Goal: Task Accomplishment & Management: Use online tool/utility

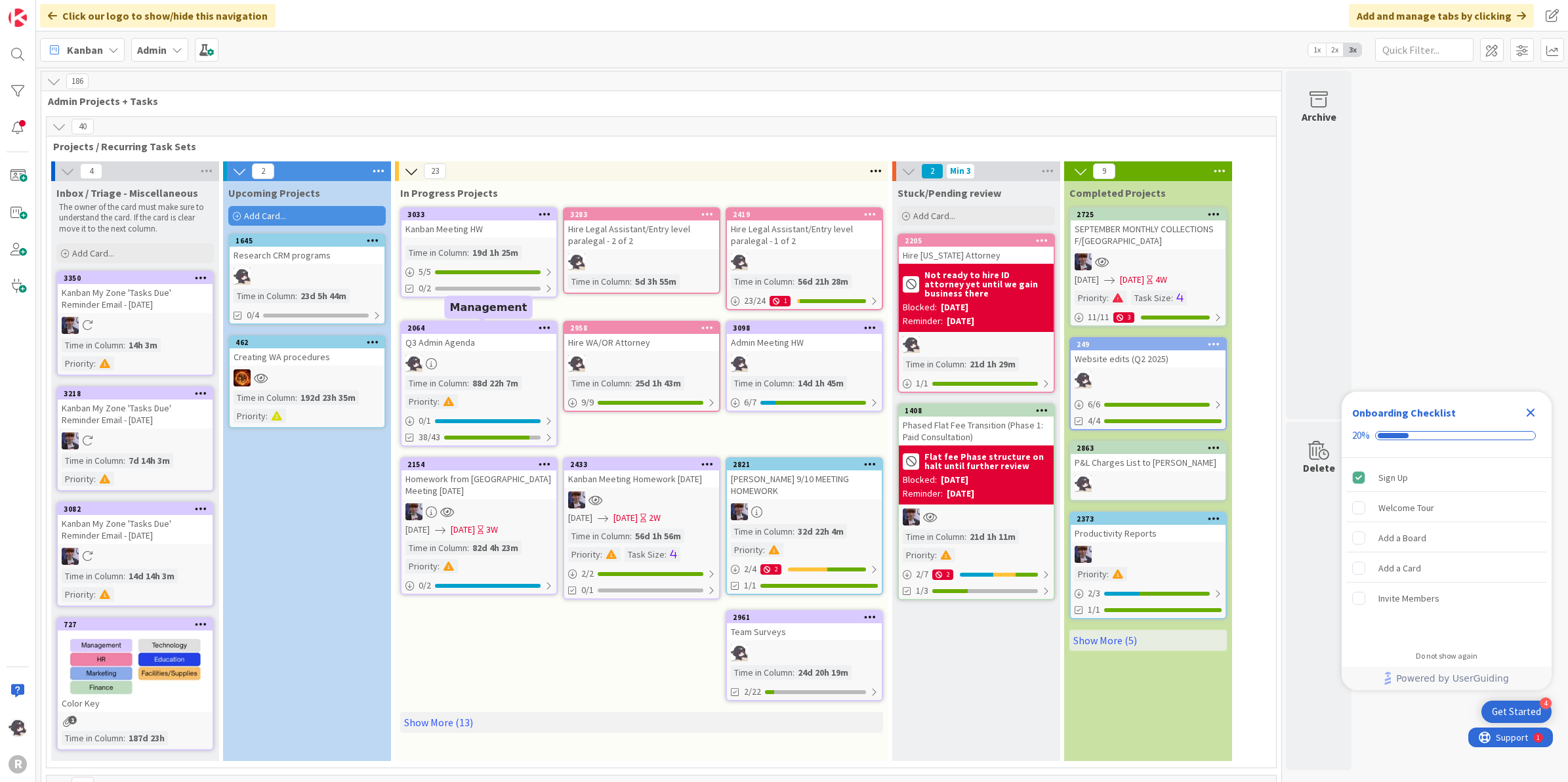
click at [498, 328] on div "2064" at bounding box center [481, 328] width 149 height 10
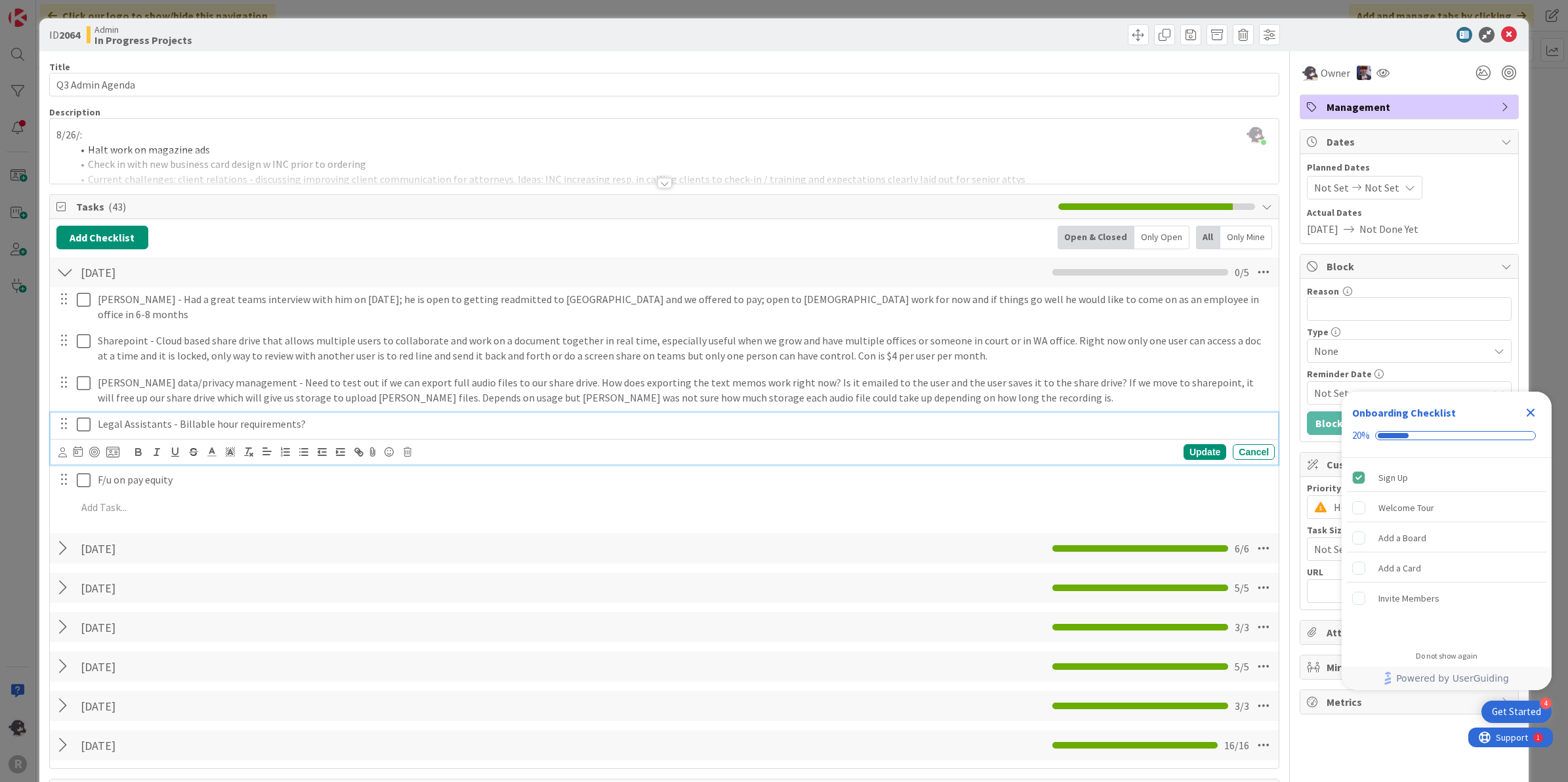
click at [322, 416] on p "Legal Assistants - Billable hour requirements?" at bounding box center [683, 424] width 1171 height 15
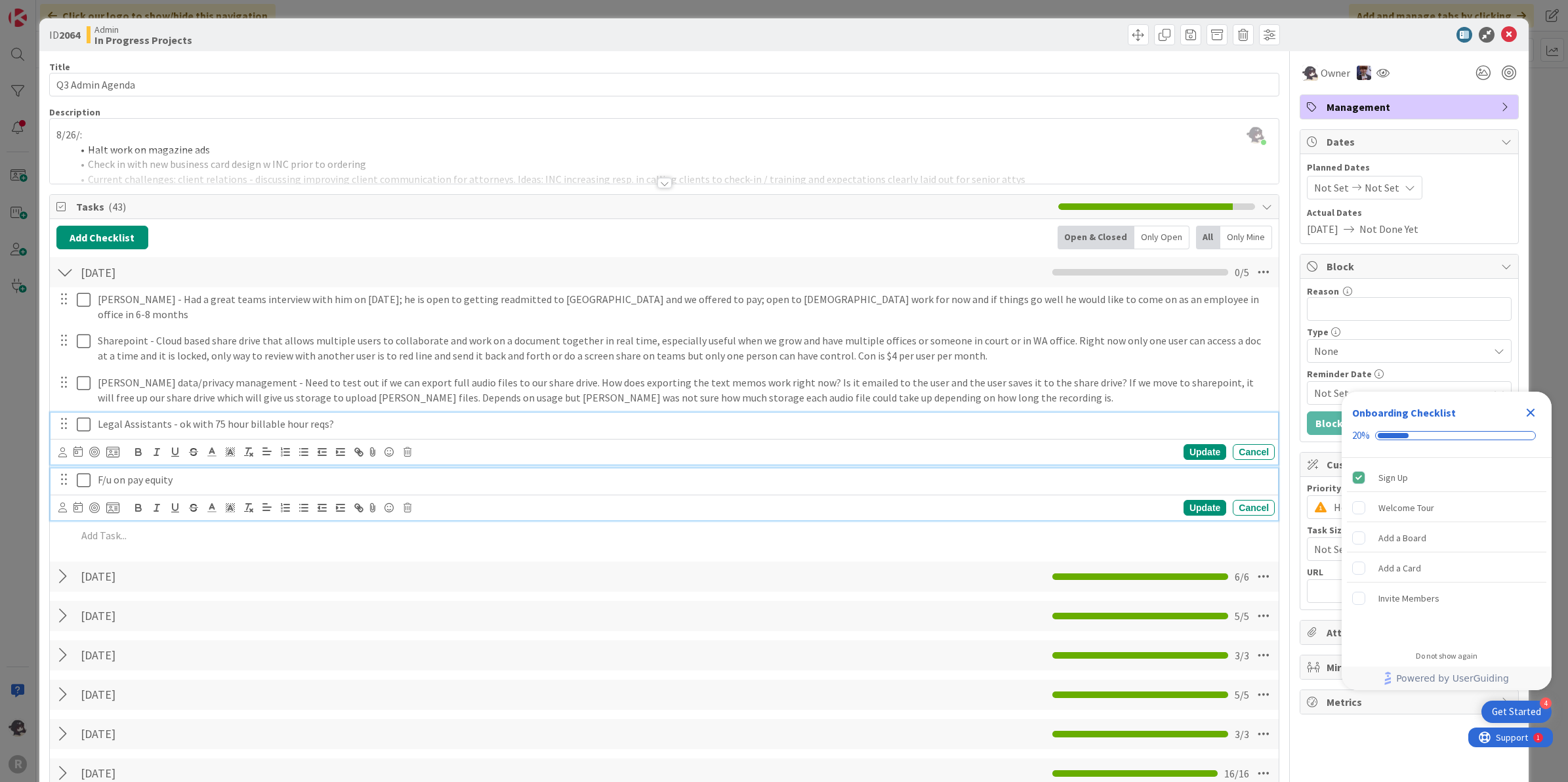
click at [196, 473] on p "F/u on pay equity" at bounding box center [683, 480] width 1171 height 15
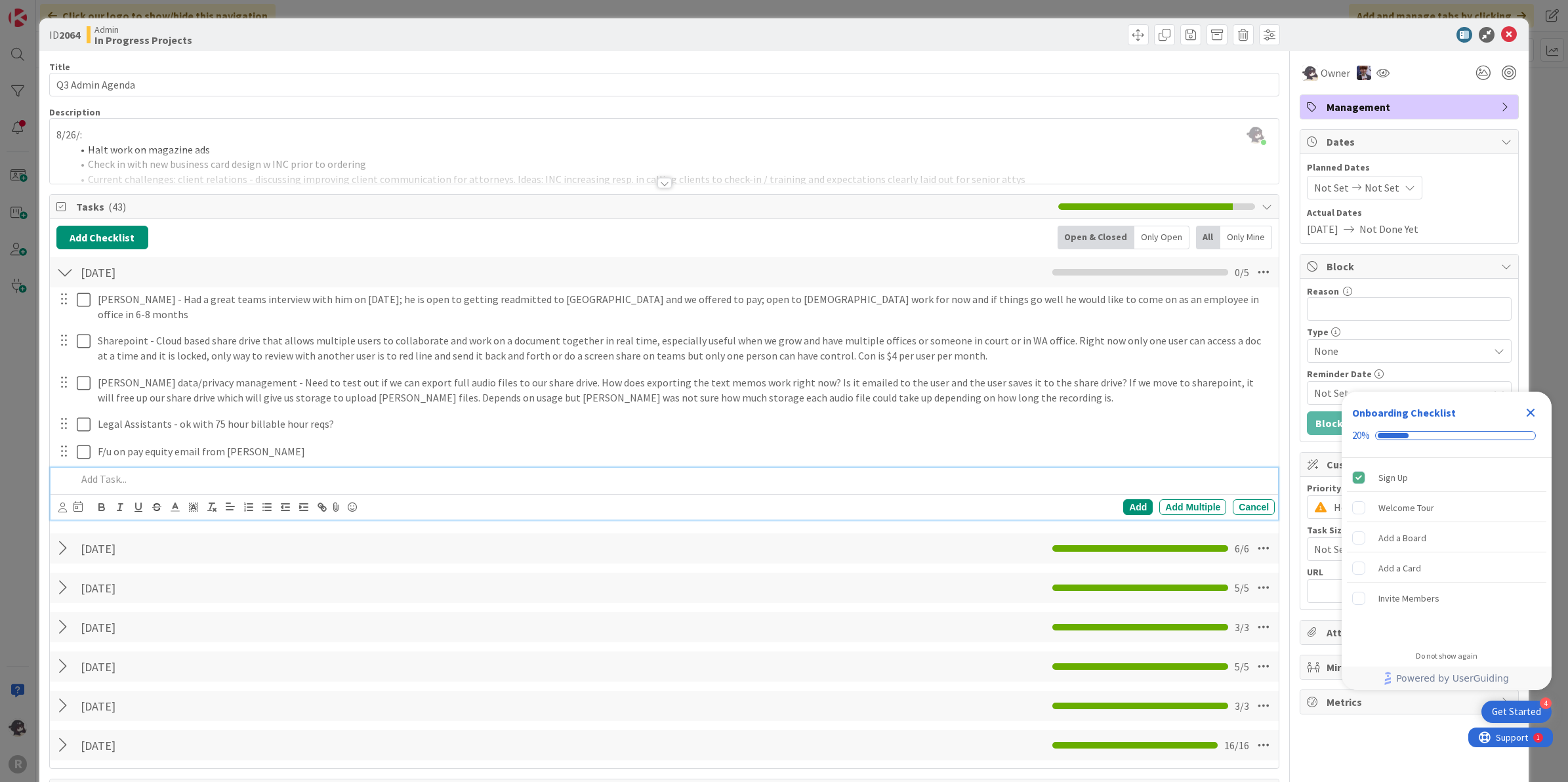
click at [143, 472] on p at bounding box center [673, 480] width 1193 height 15
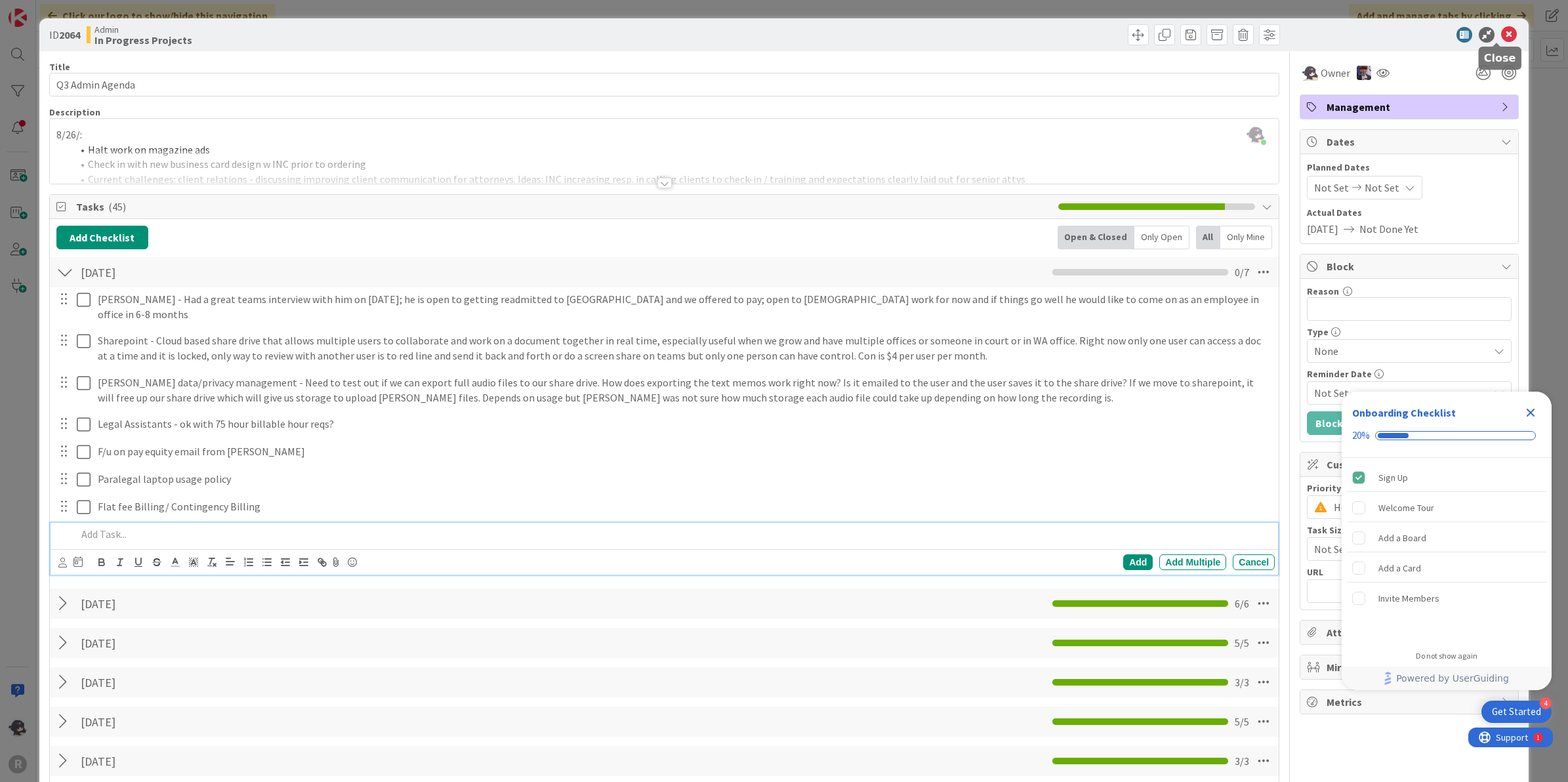
click at [1501, 31] on icon at bounding box center [1508, 35] width 16 height 16
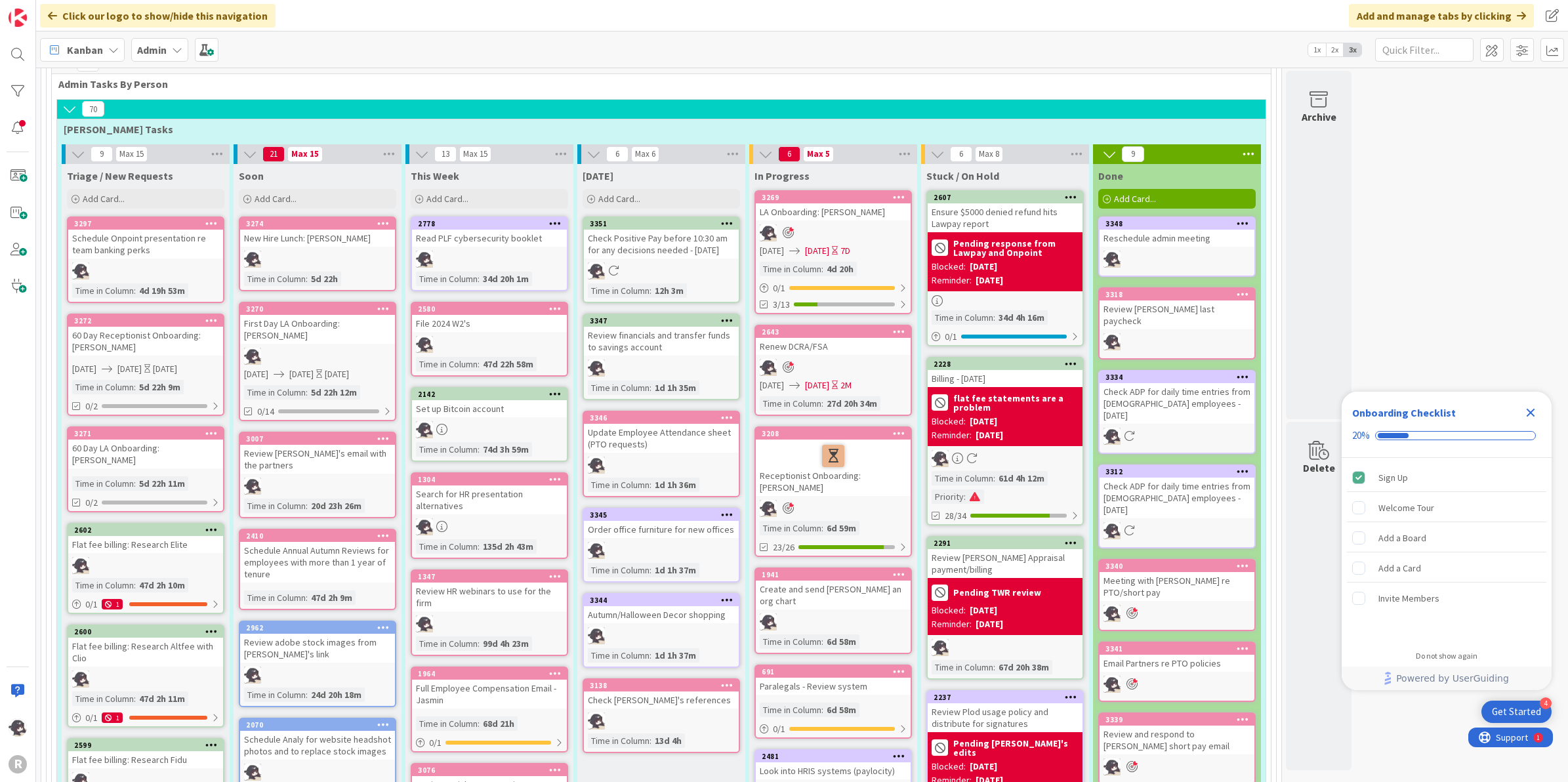
scroll to position [739, 0]
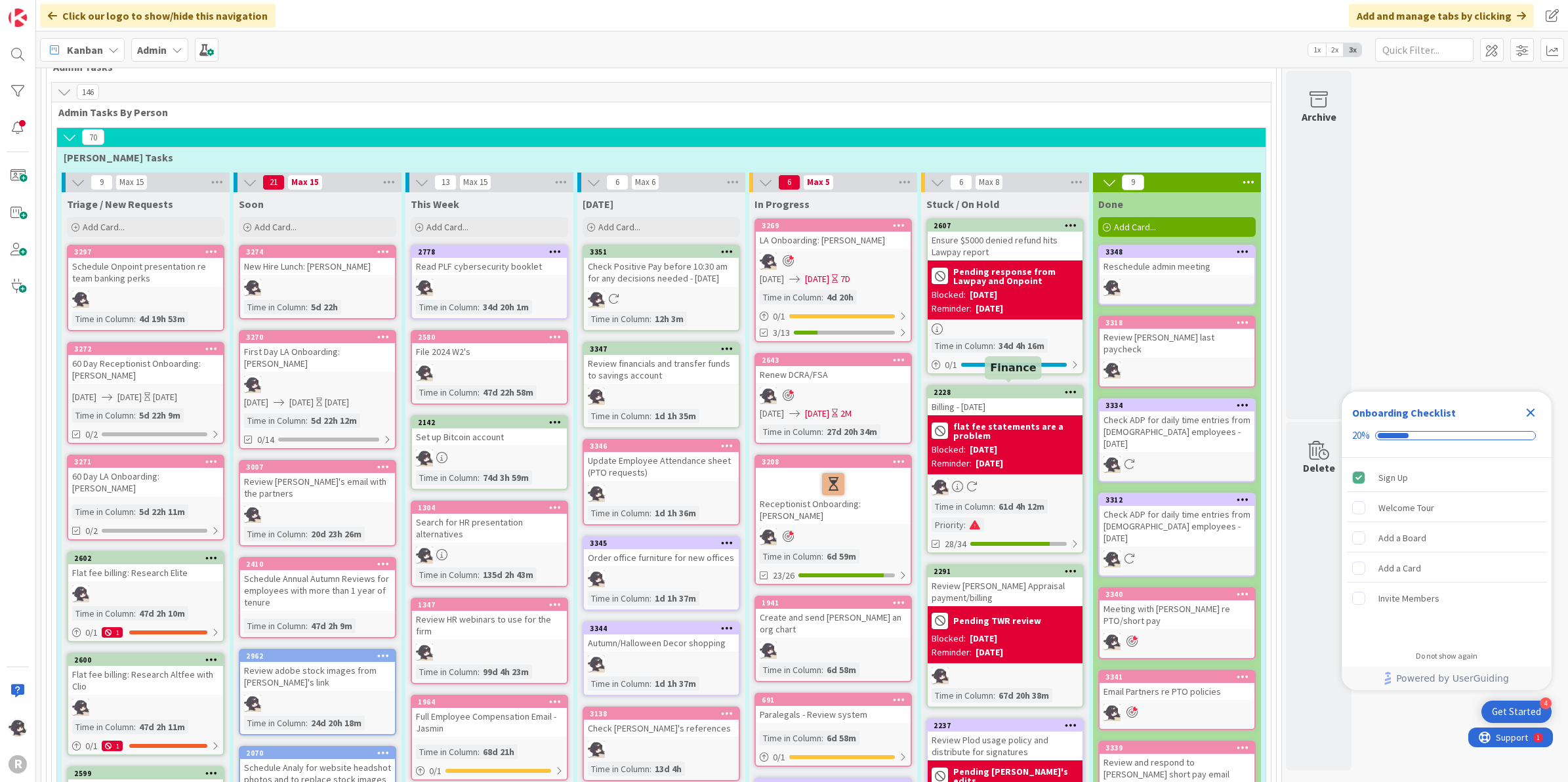
click at [1038, 388] on div "2228" at bounding box center [1008, 393] width 149 height 10
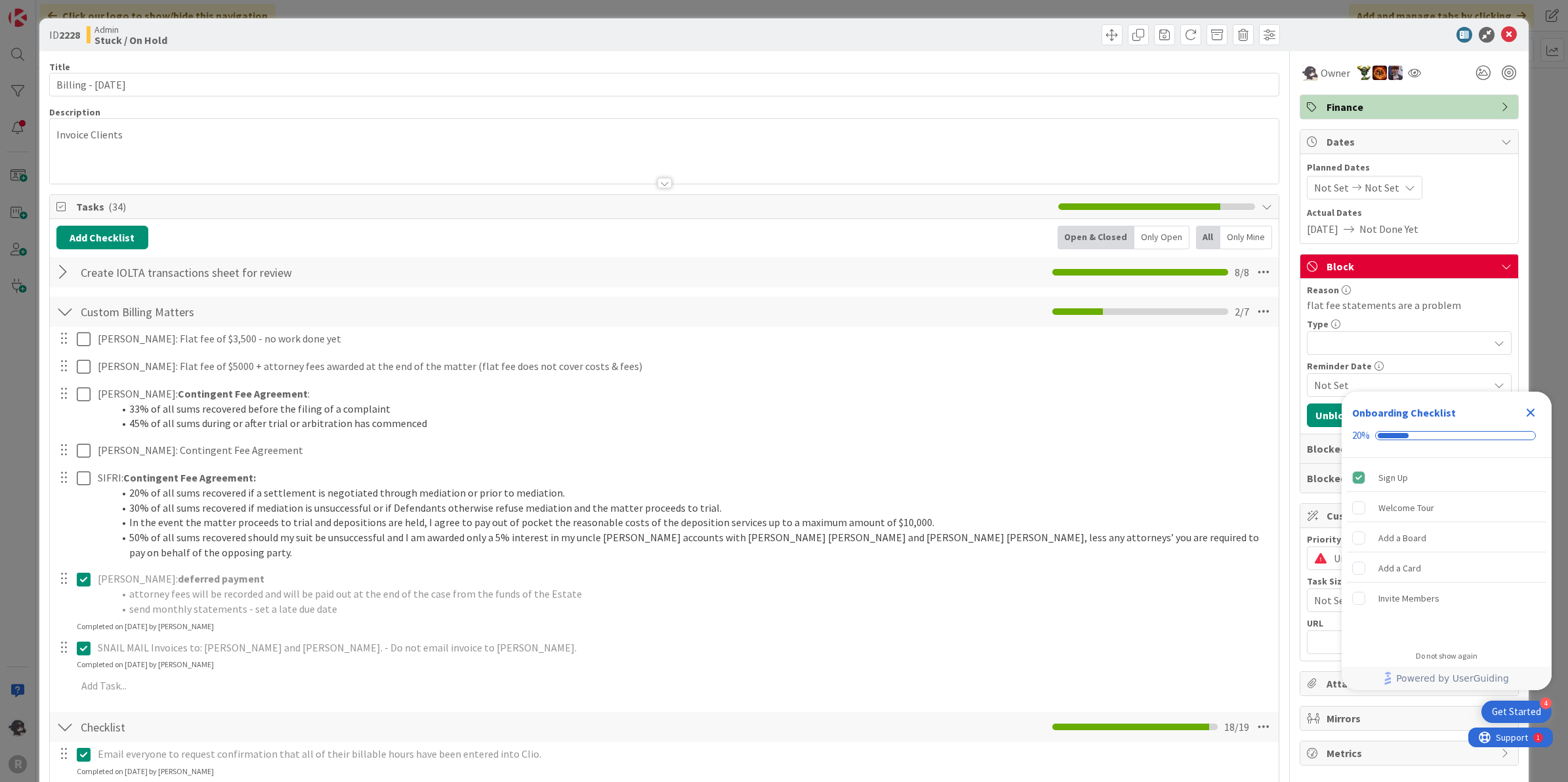
click at [1531, 407] on icon "Close Checklist" at bounding box center [1530, 412] width 16 height 16
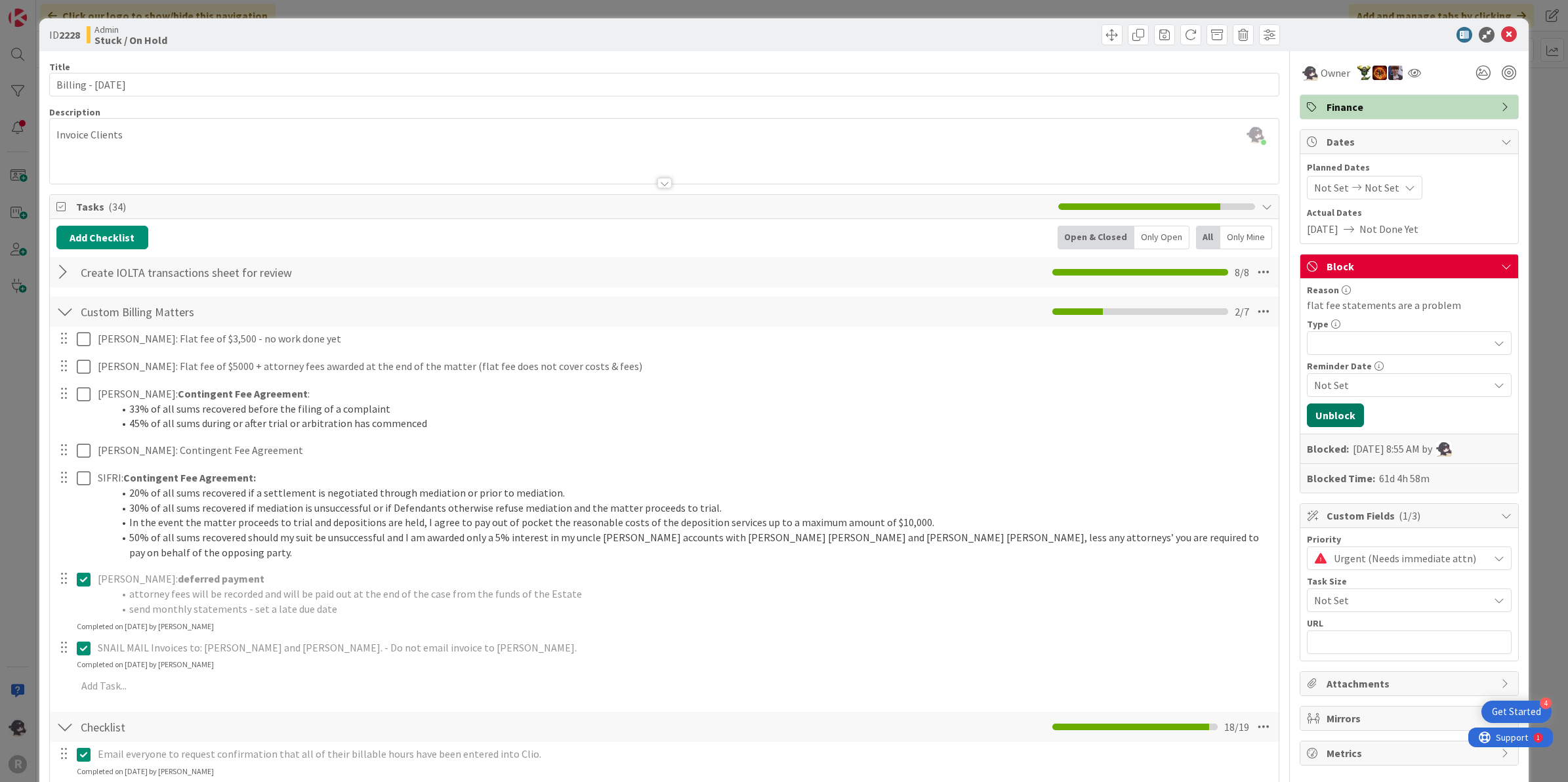
click at [1336, 416] on button "Unblock" at bounding box center [1335, 415] width 57 height 24
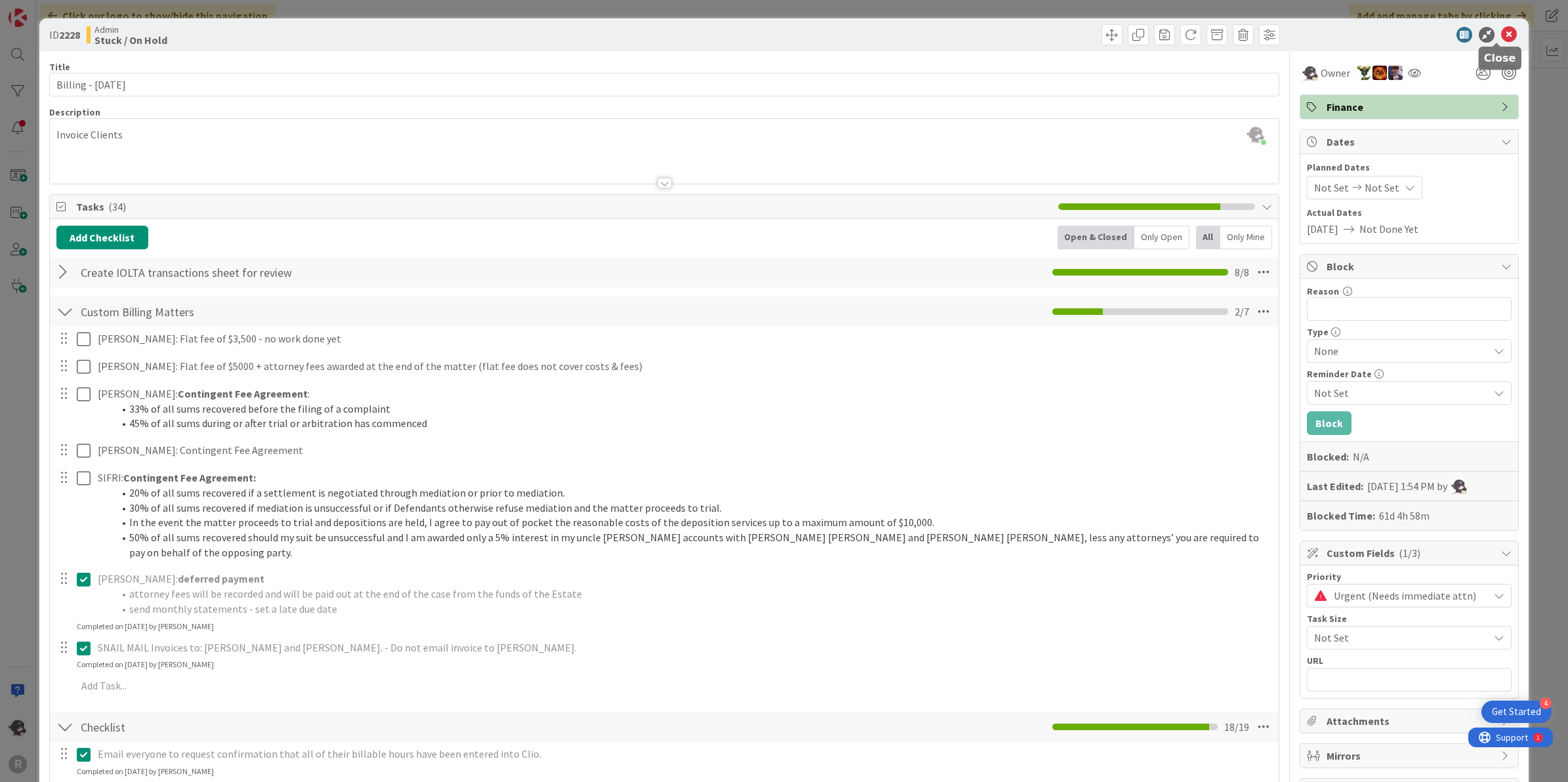
click at [1501, 39] on icon at bounding box center [1508, 35] width 16 height 16
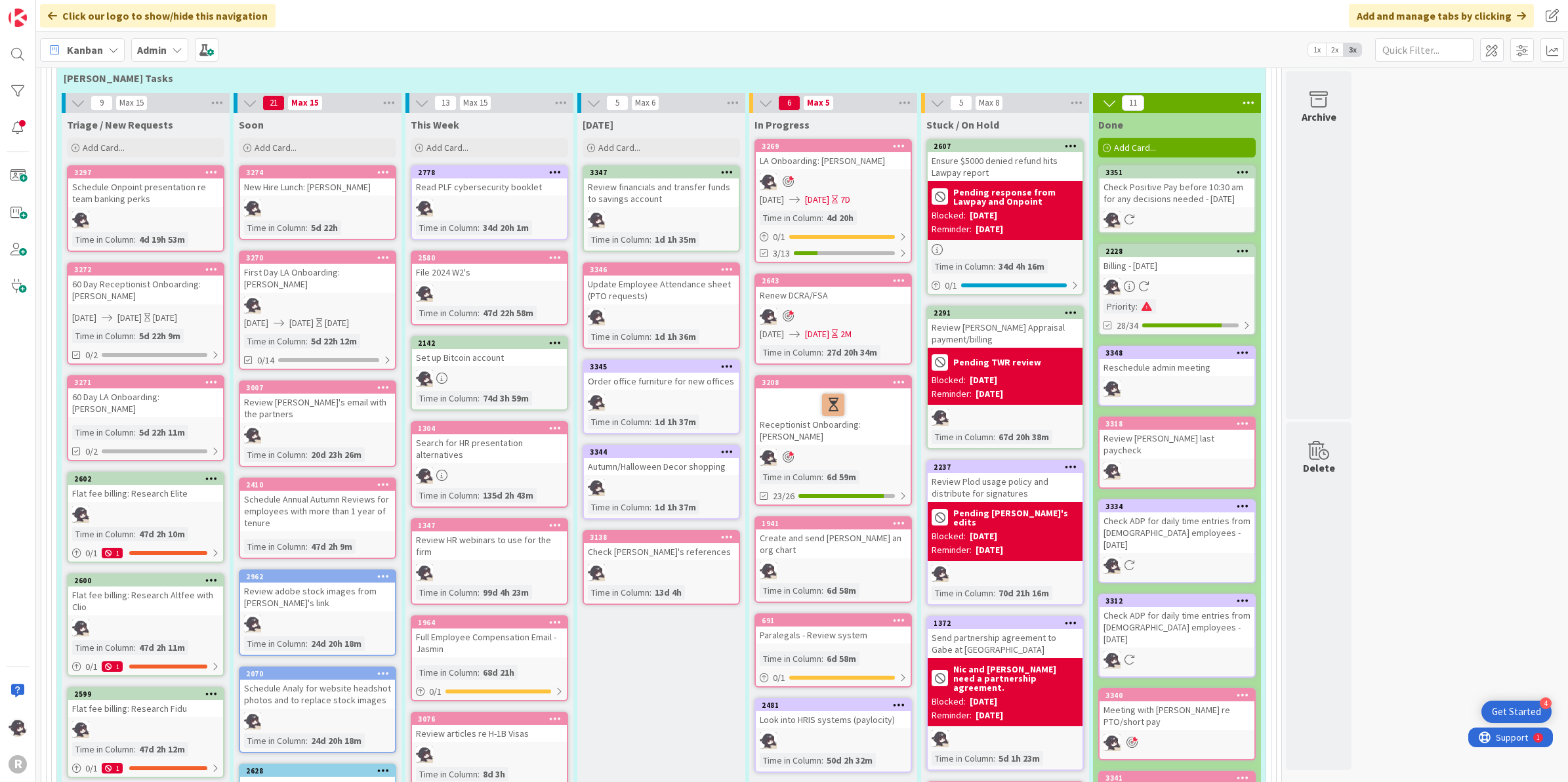
scroll to position [819, 0]
click at [689, 140] on div "Add Card..." at bounding box center [661, 147] width 158 height 20
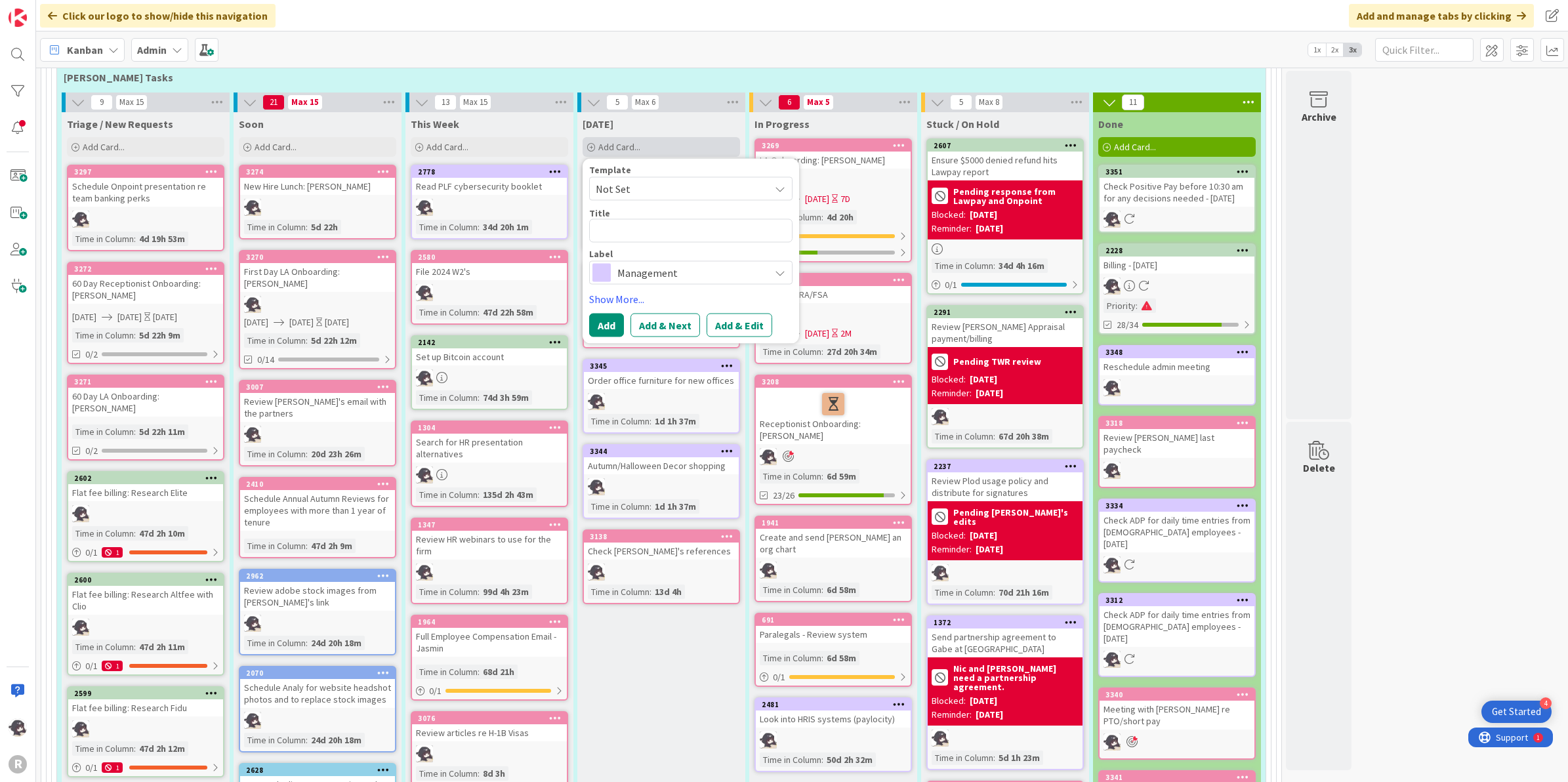
type textarea "x"
type textarea "F"
type textarea "x"
type textarea "Fl"
type textarea "x"
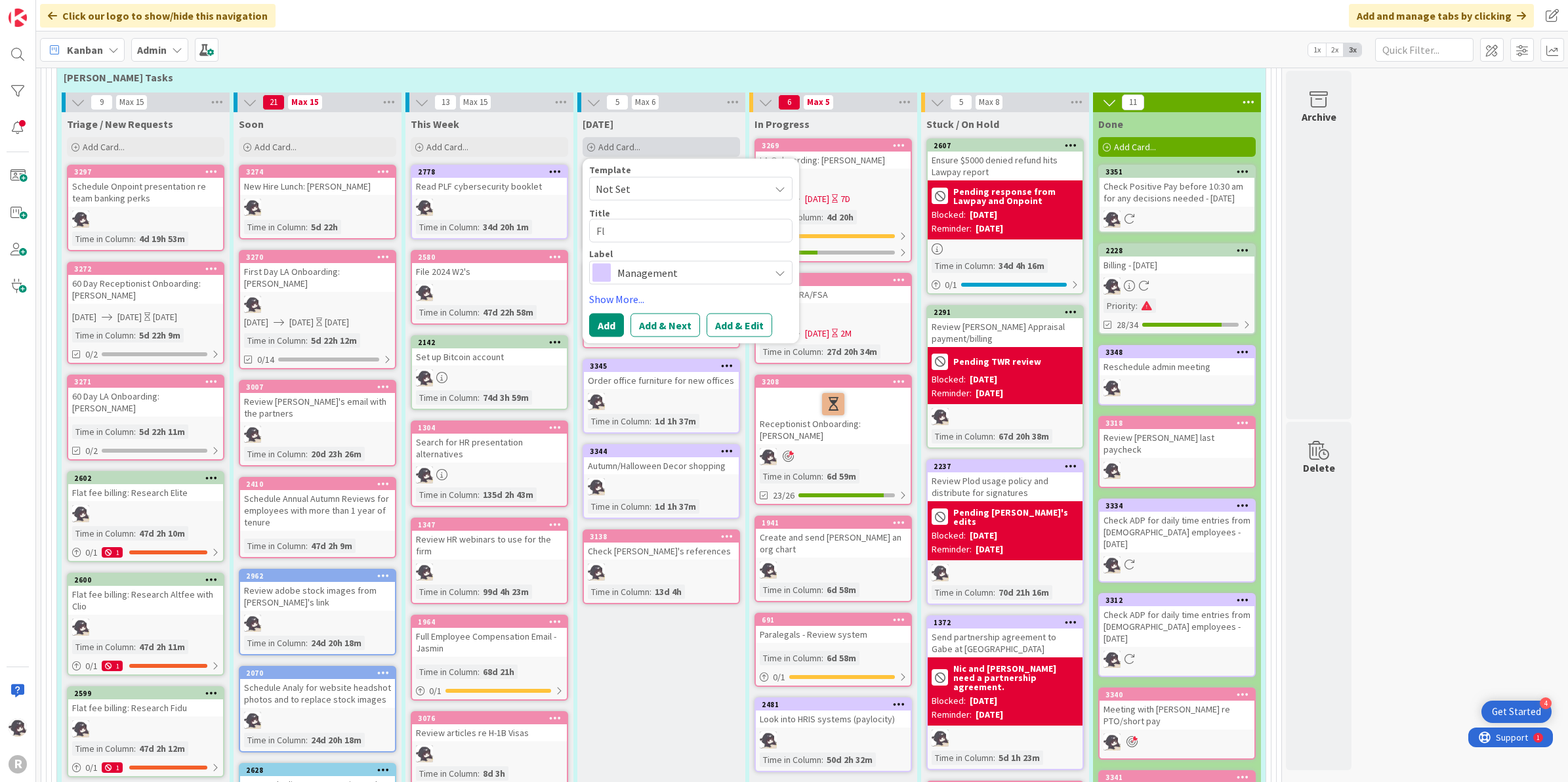
type textarea "Fla"
type textarea "x"
type textarea "Flat"
type textarea "x"
type textarea "Flat"
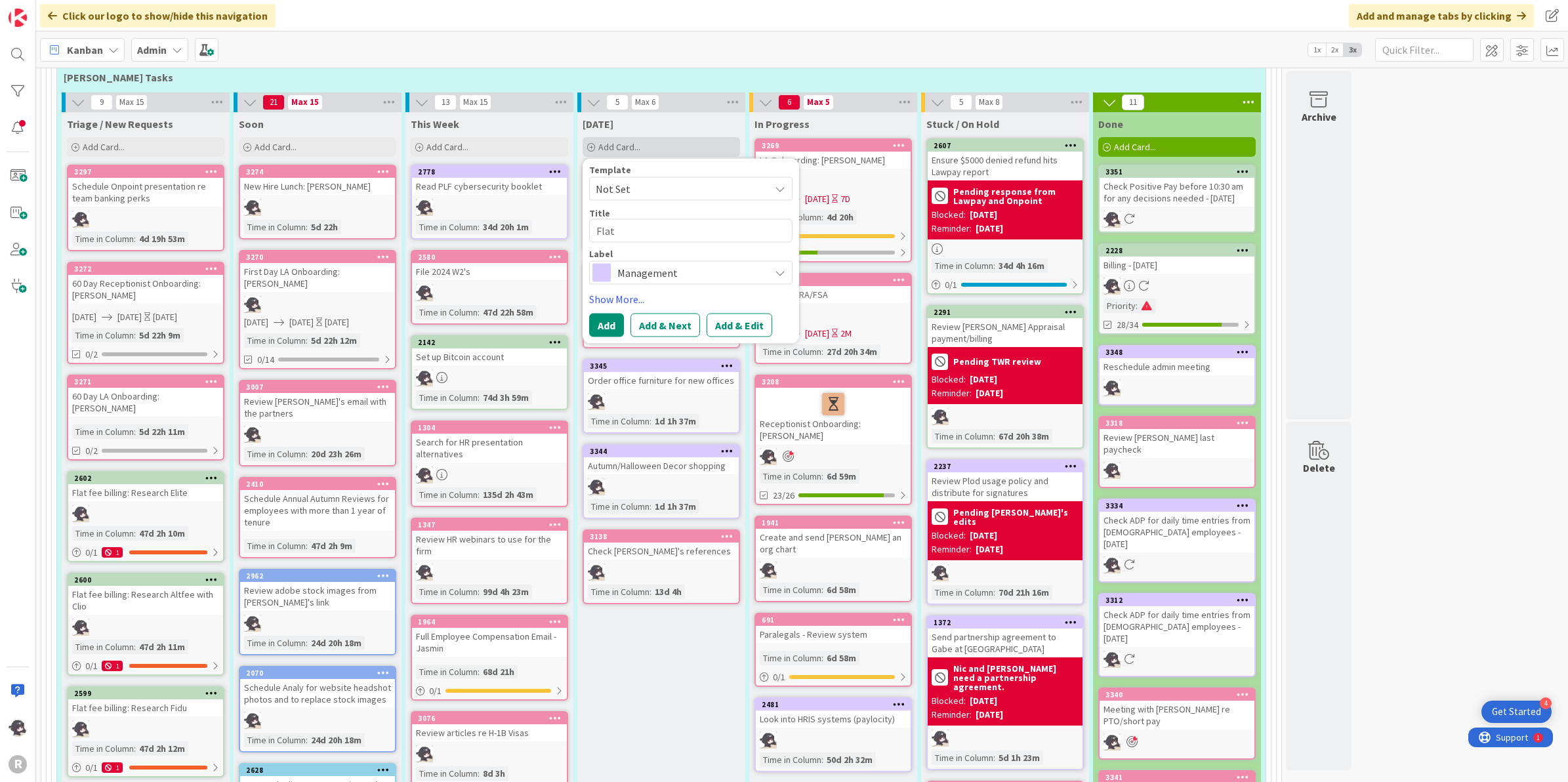
type textarea "x"
type textarea "Flat f"
type textarea "x"
type textarea "Flat fe"
type textarea "x"
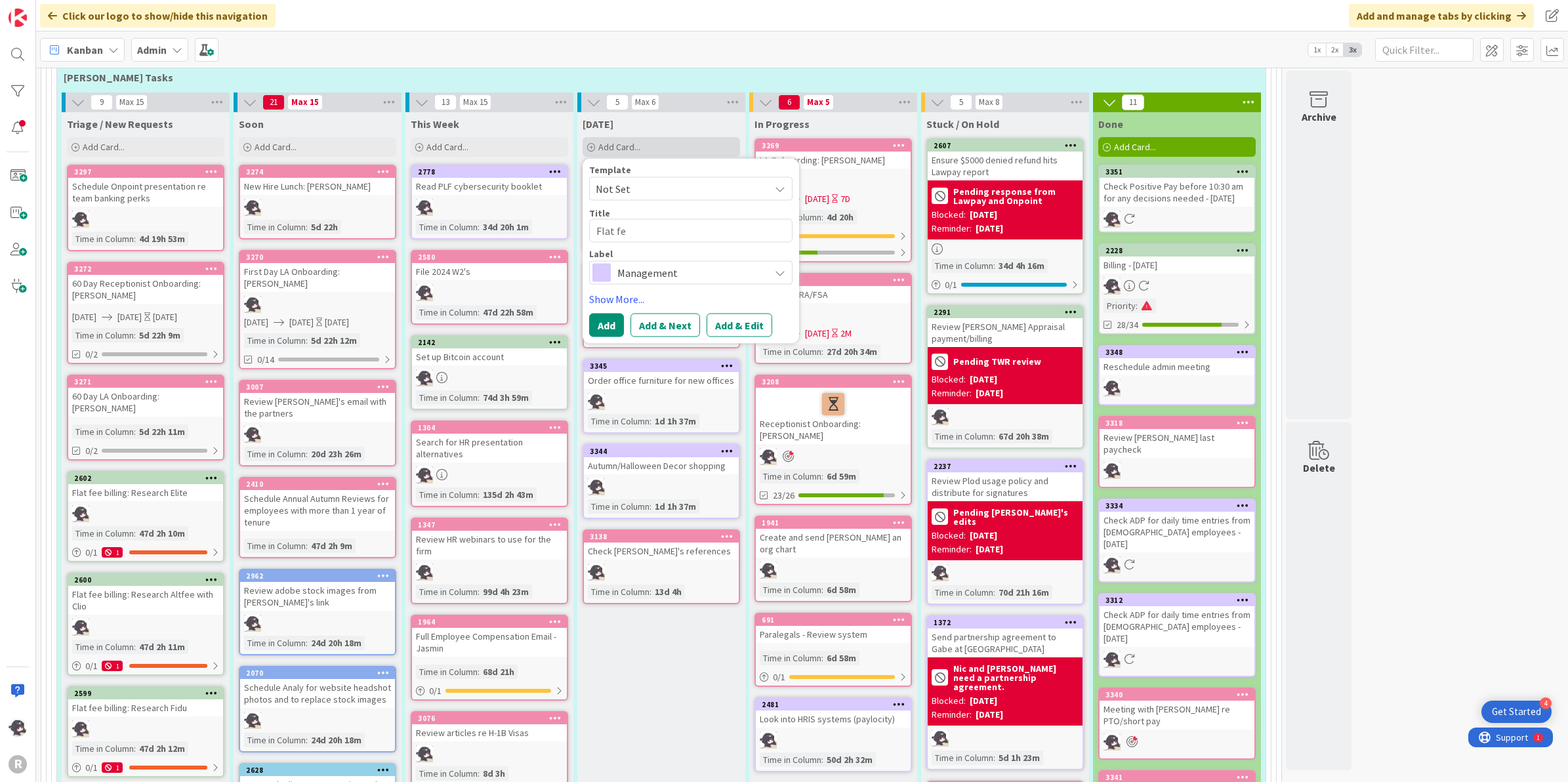
type textarea "Flat fee"
type textarea "x"
type textarea "Flat fee/"
type textarea "x"
type textarea "Flat fee/c"
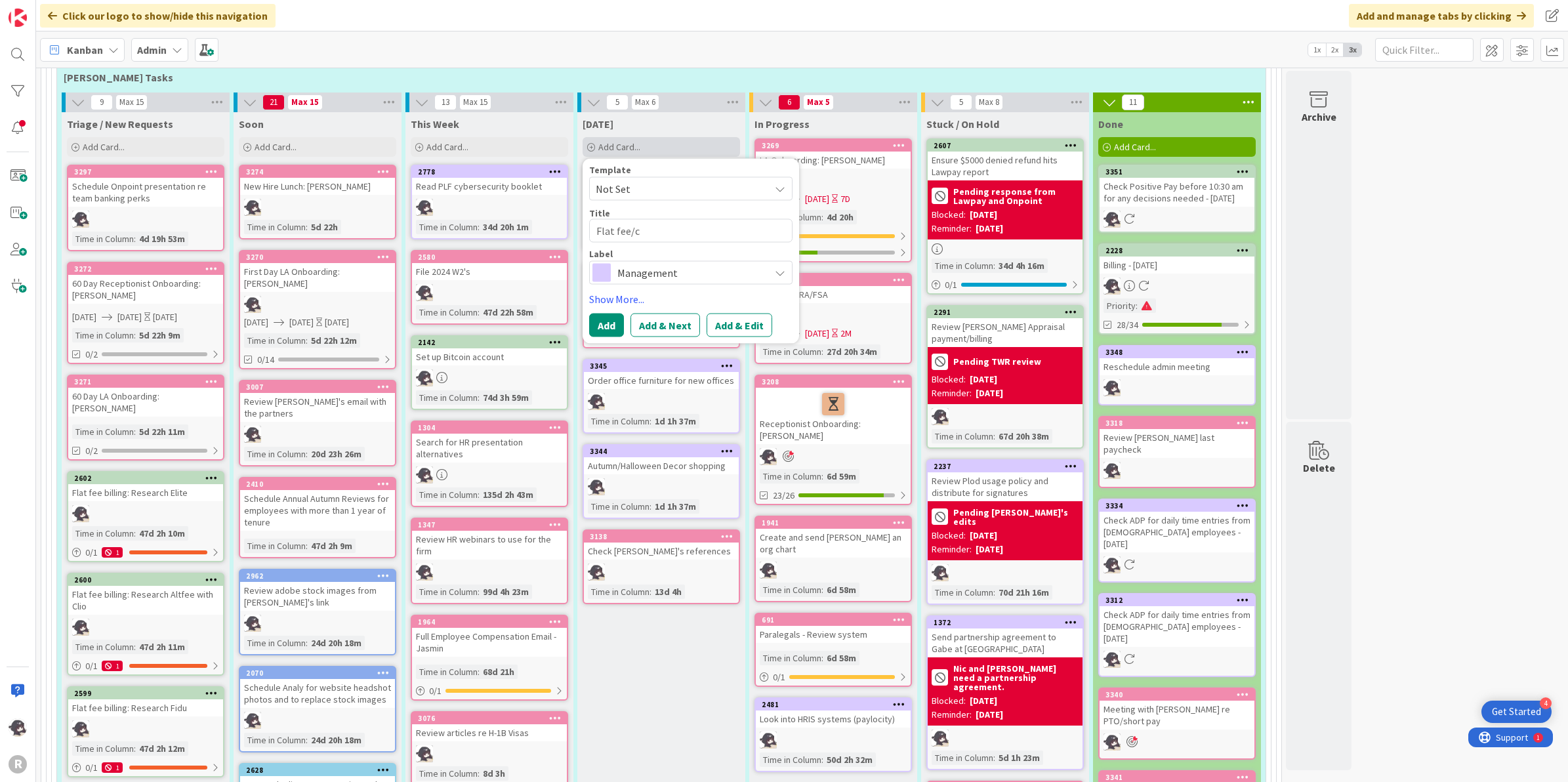
type textarea "x"
type textarea "Flat fee/co"
type textarea "x"
type textarea "Flat fee/con"
type textarea "x"
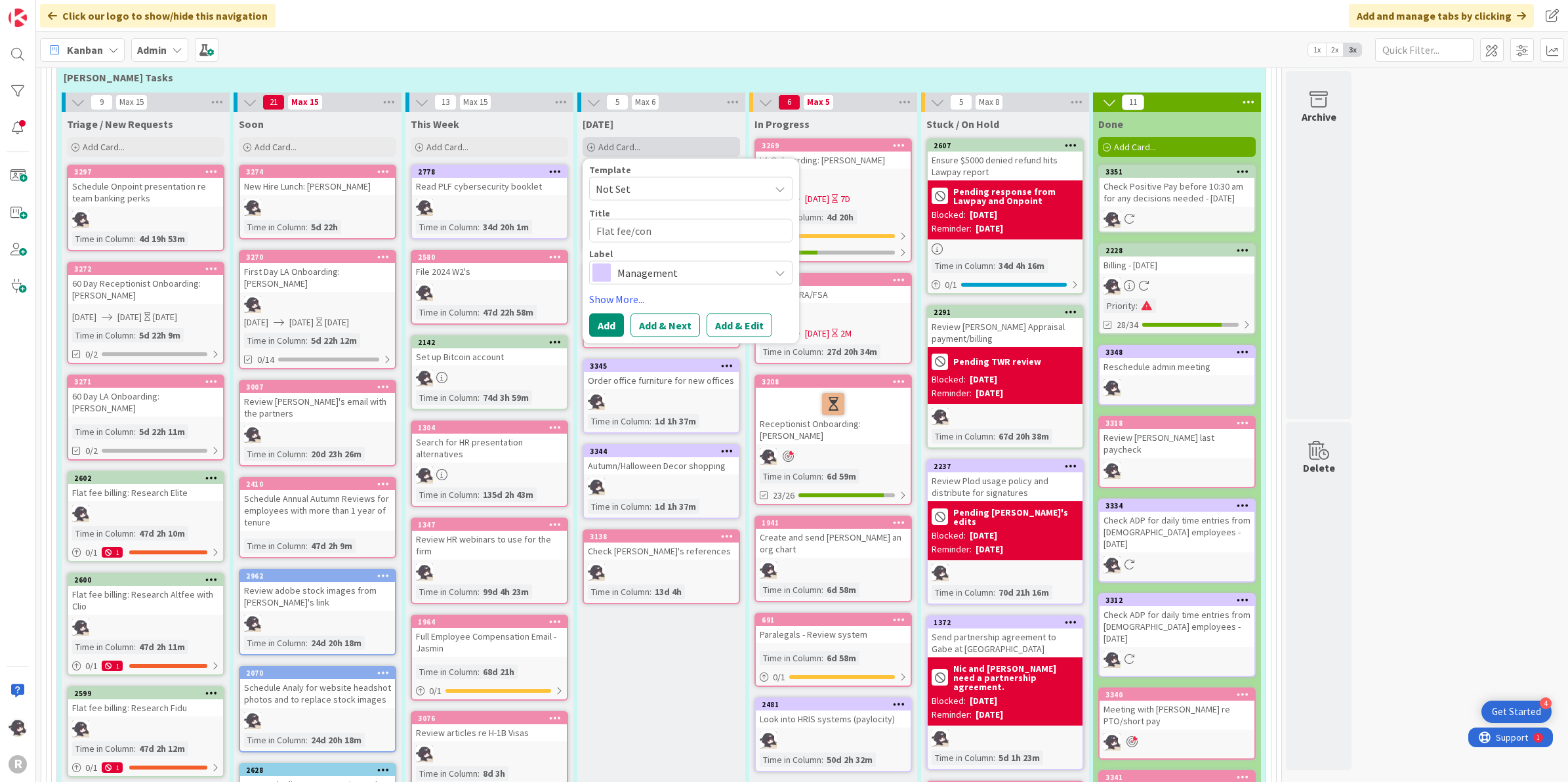
type textarea "Flat fee/cont"
type textarea "x"
type textarea "Flat fee/[PERSON_NAME]"
type textarea "x"
type textarea "Flat fee/contin"
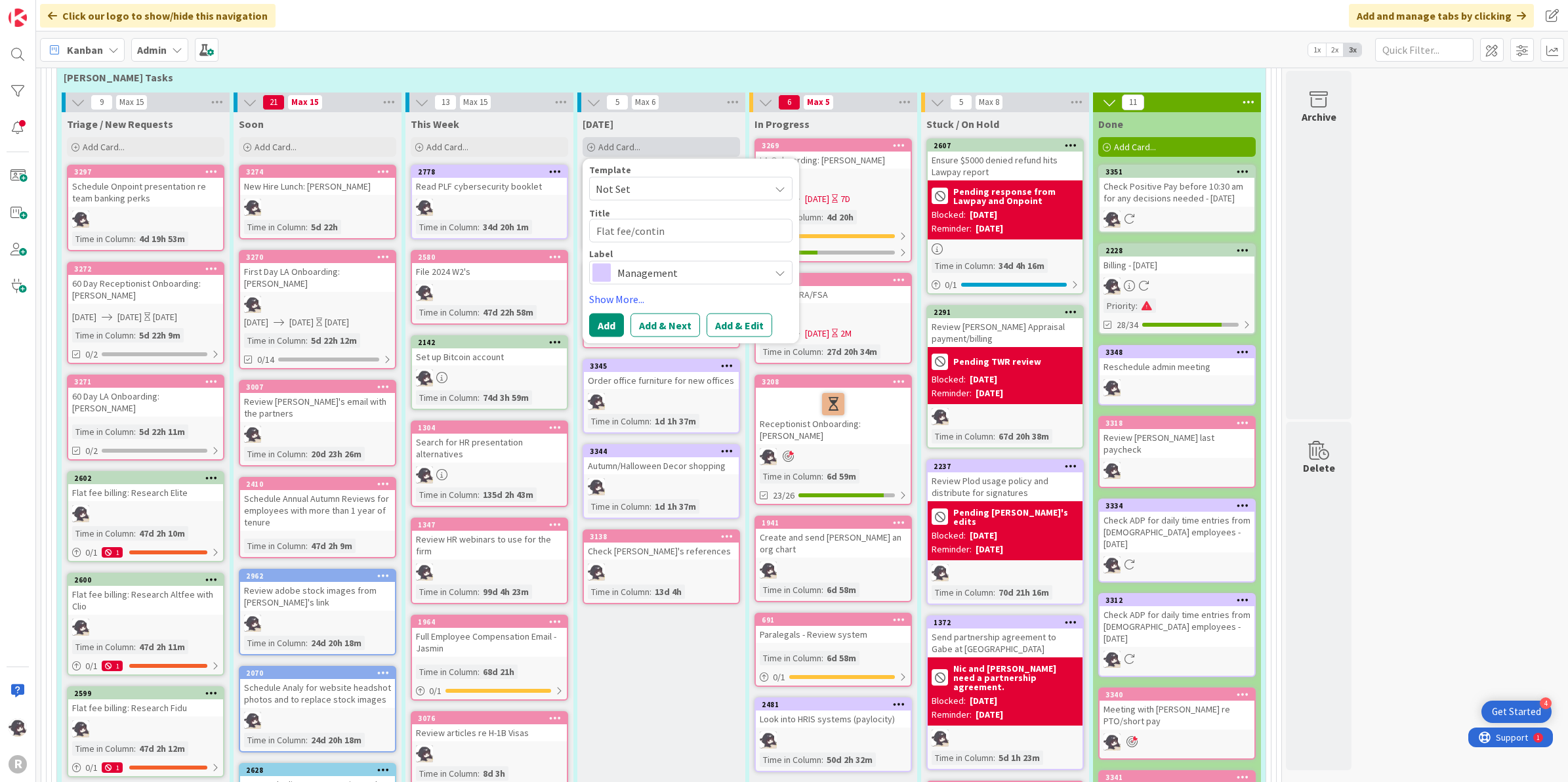
type textarea "x"
type textarea "Flat fee/conting"
type textarea "x"
type textarea "Flat fee/continge"
type textarea "x"
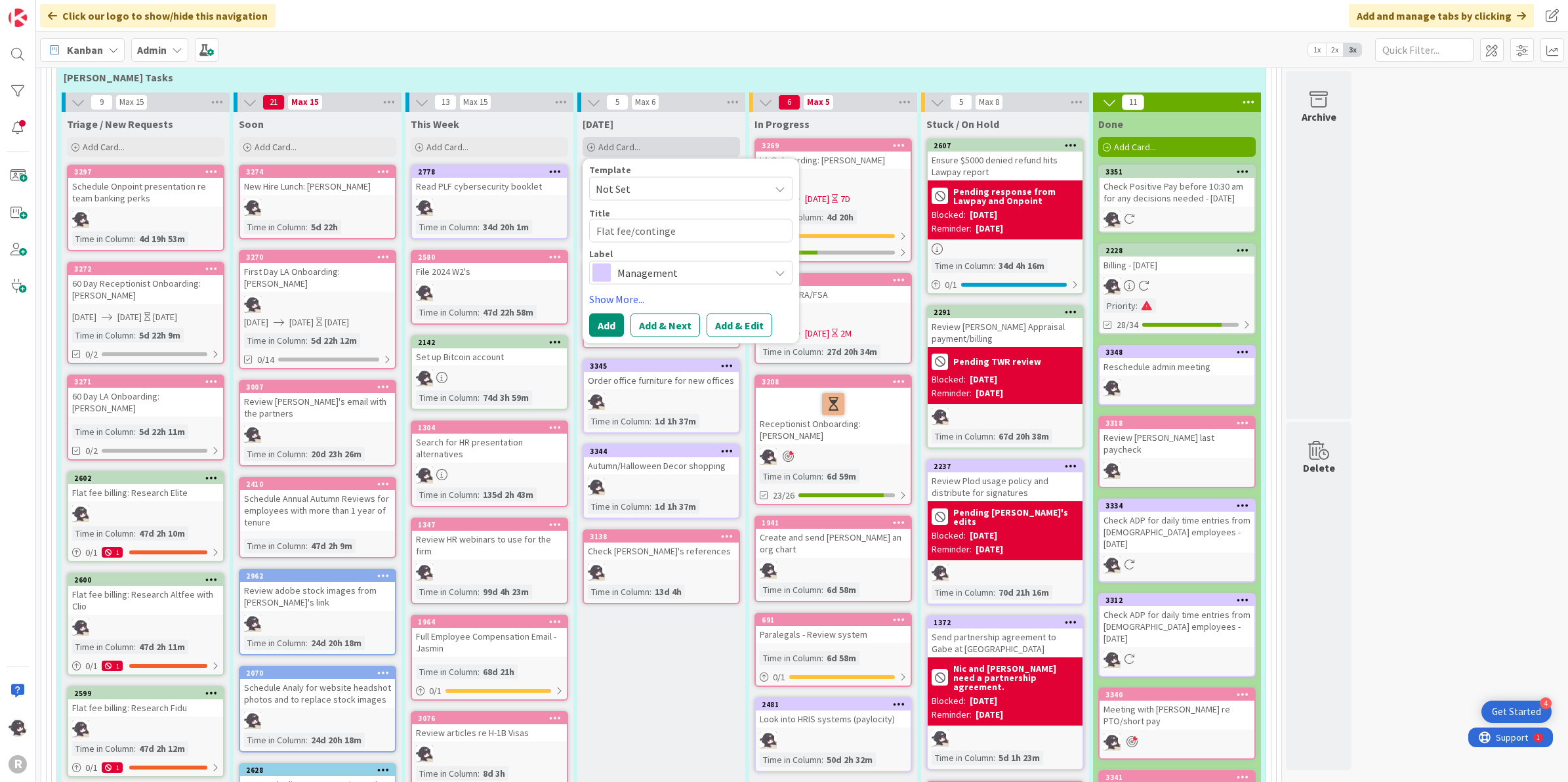
type textarea "Flat fee/contingen"
type textarea "x"
type textarea "Flat fee/contingenc"
type textarea "x"
type textarea "Flat fee/contingency"
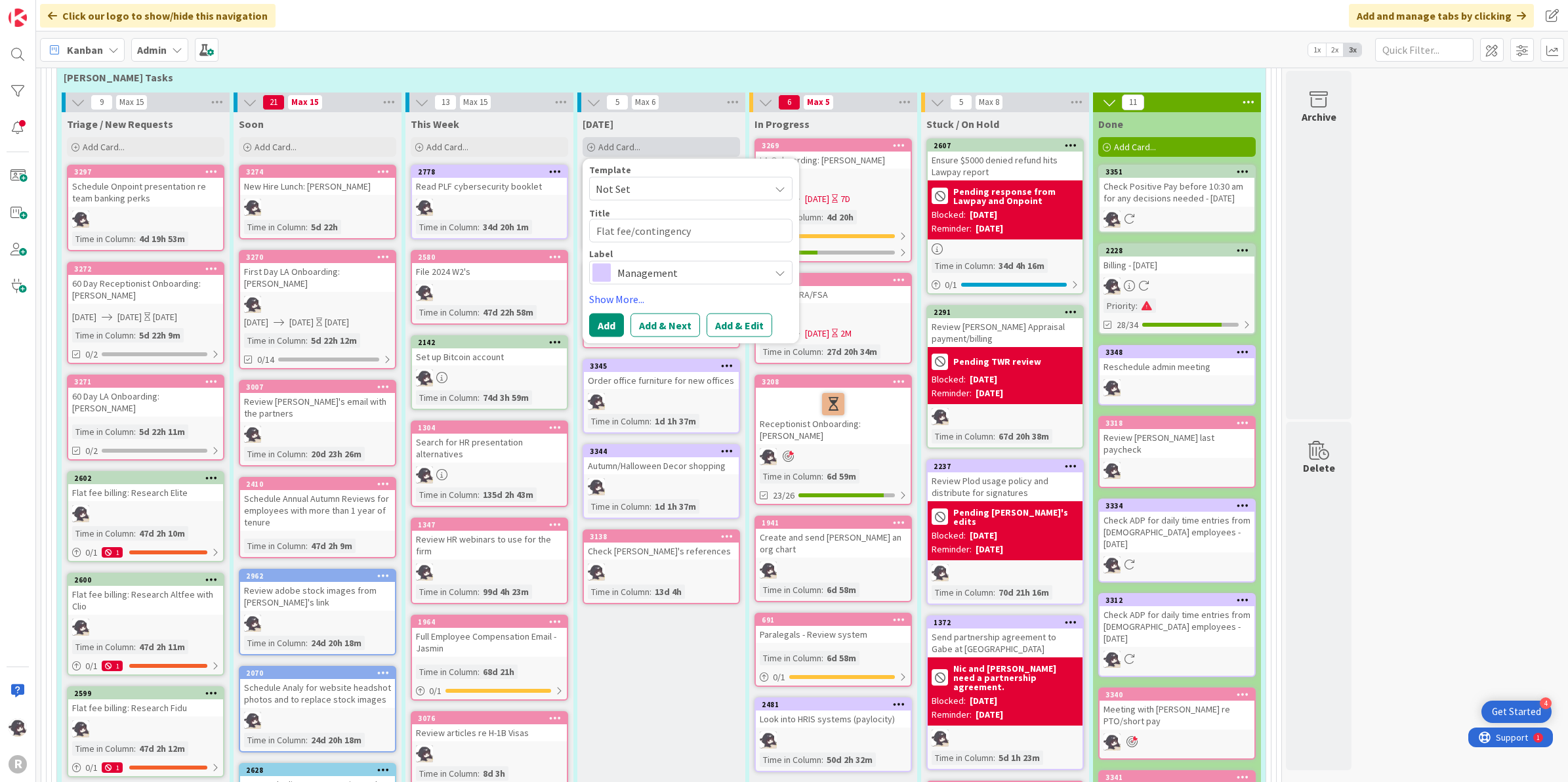
type textarea "x"
type textarea "Flat fee/contingency"
type textarea "x"
type textarea "Flat fee/contingency b"
type textarea "x"
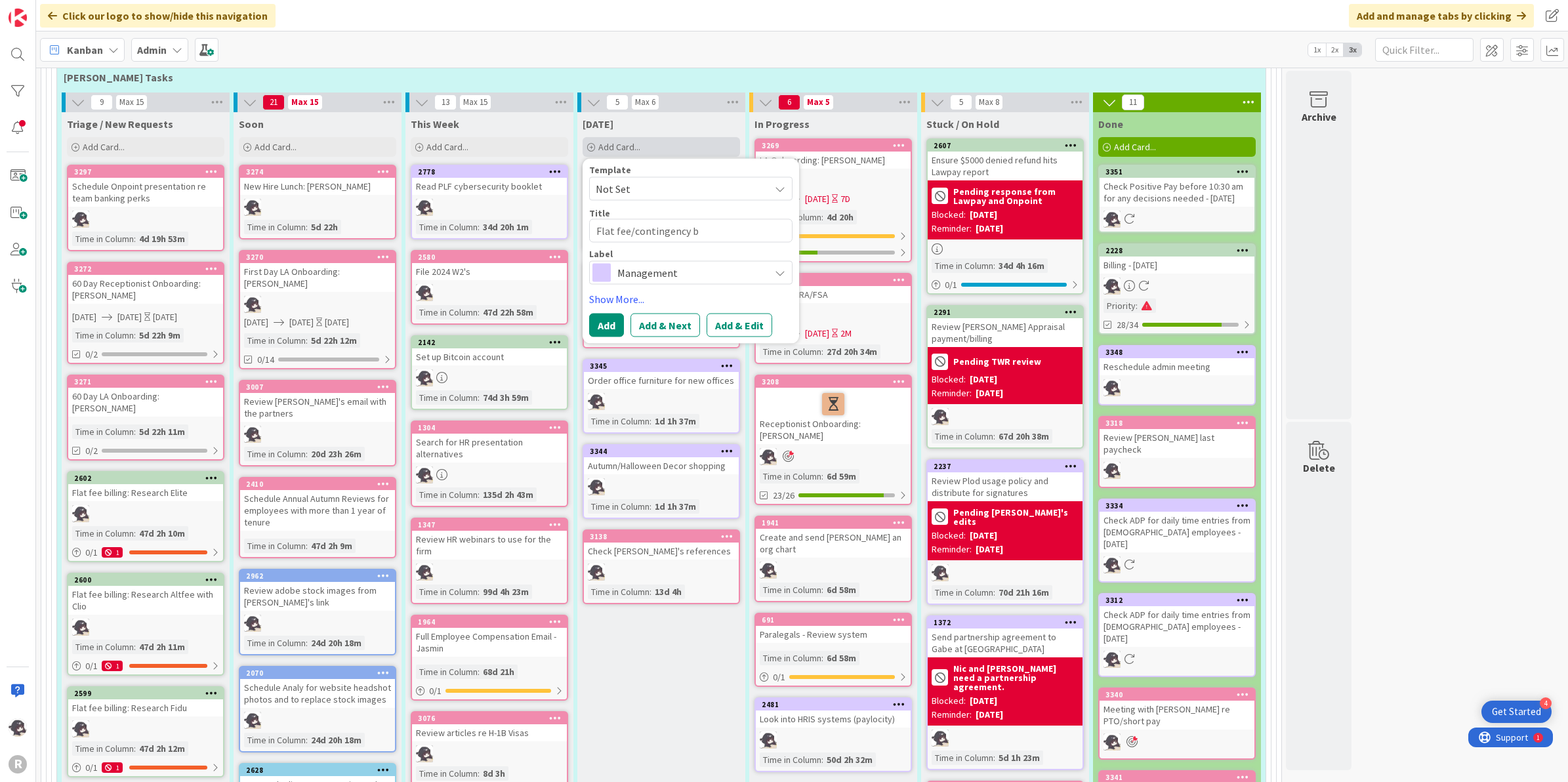
type textarea "Flat fee/contingency bi"
type textarea "x"
type textarea "Flat fee/contingency bil"
type textarea "x"
type textarea "Flat fee/contingency bill"
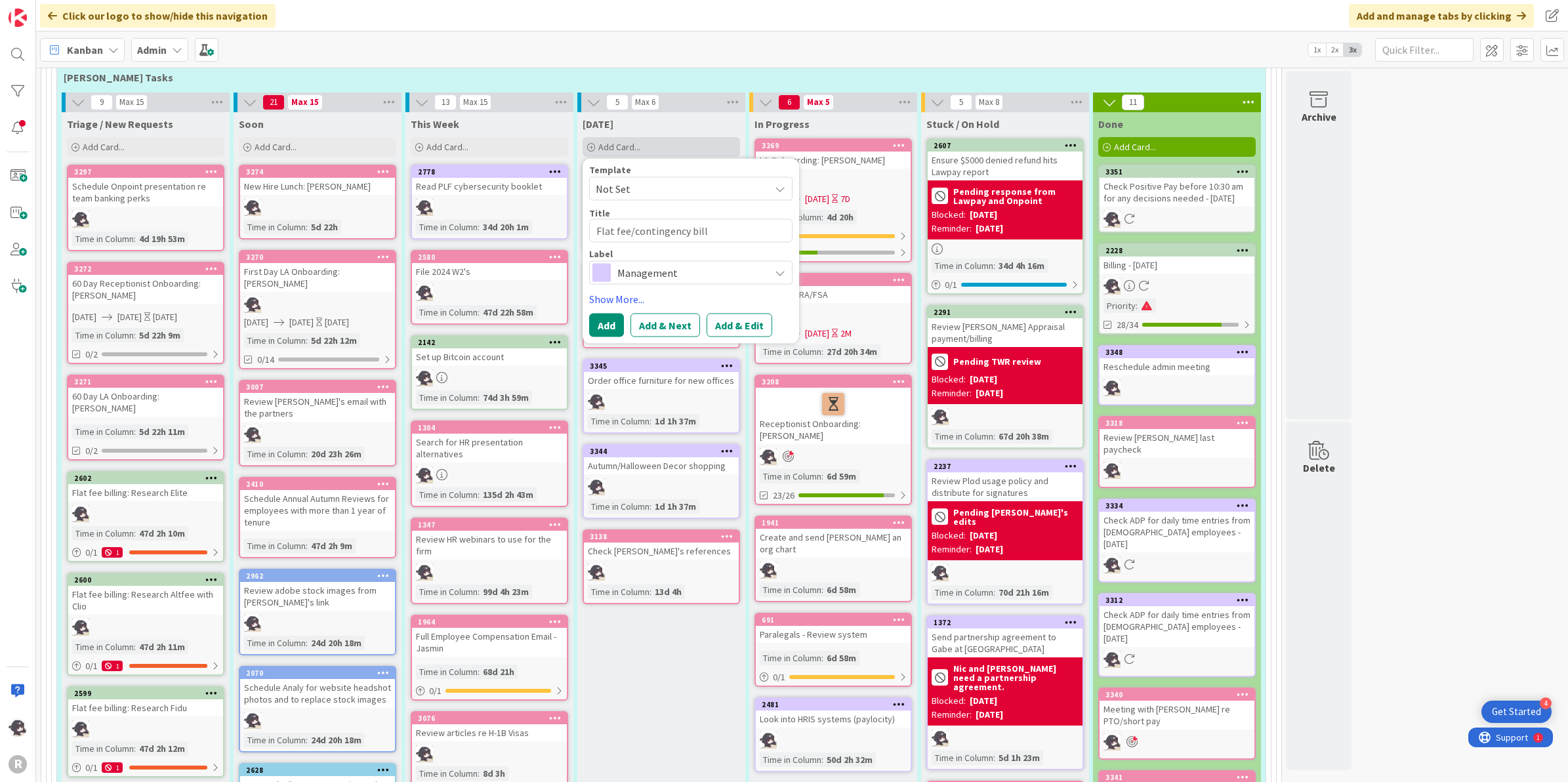
type textarea "x"
type textarea "Flat fee/contingency billi"
type textarea "x"
type textarea "Flat fee/contingency billing"
type textarea "x"
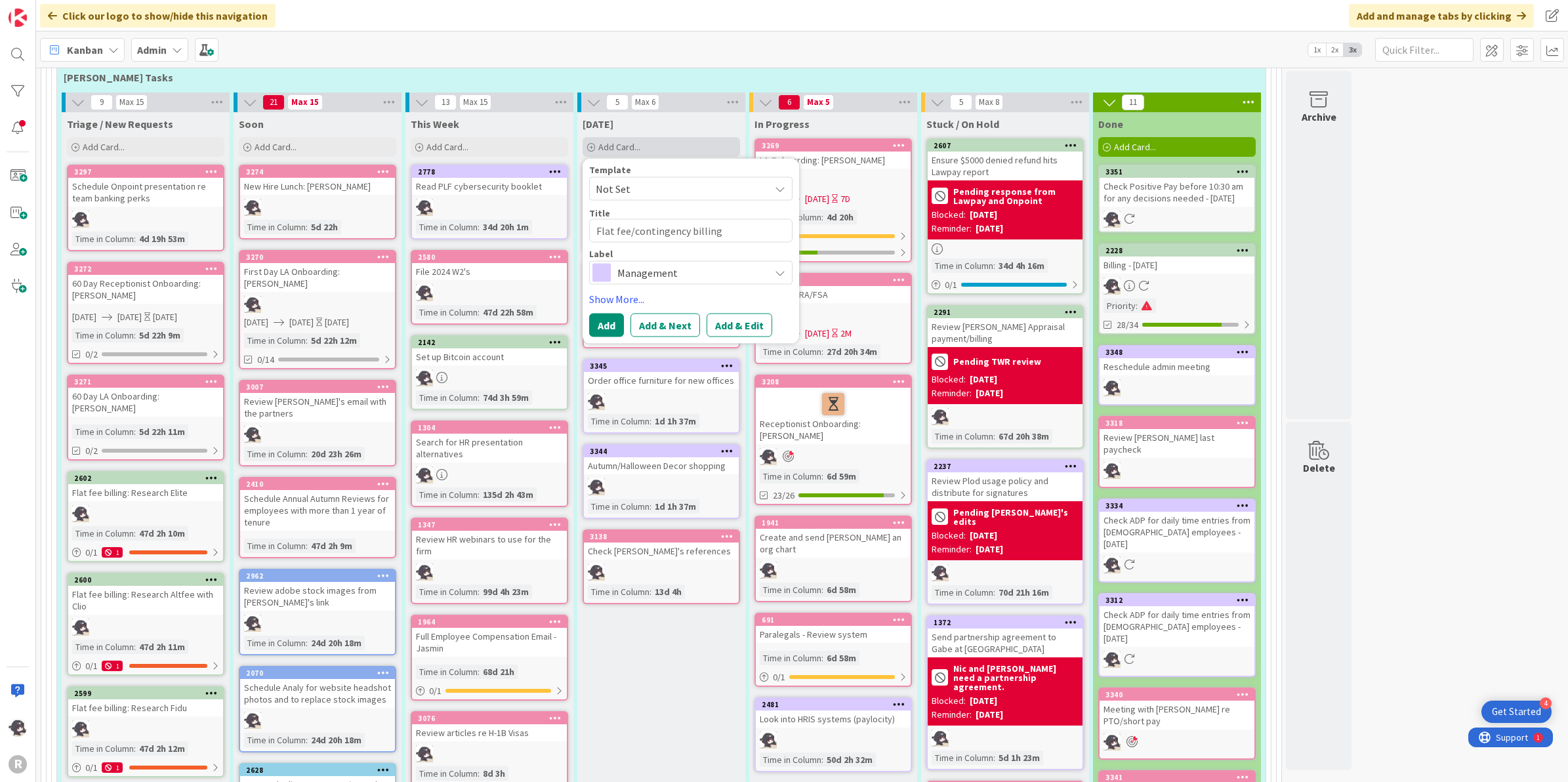
type textarea "Flat fee/contingency billing"
type textarea "x"
type textarea "Flat fee/contingency billing w"
type textarea "x"
type textarea "Flat fee/contingency billing wi"
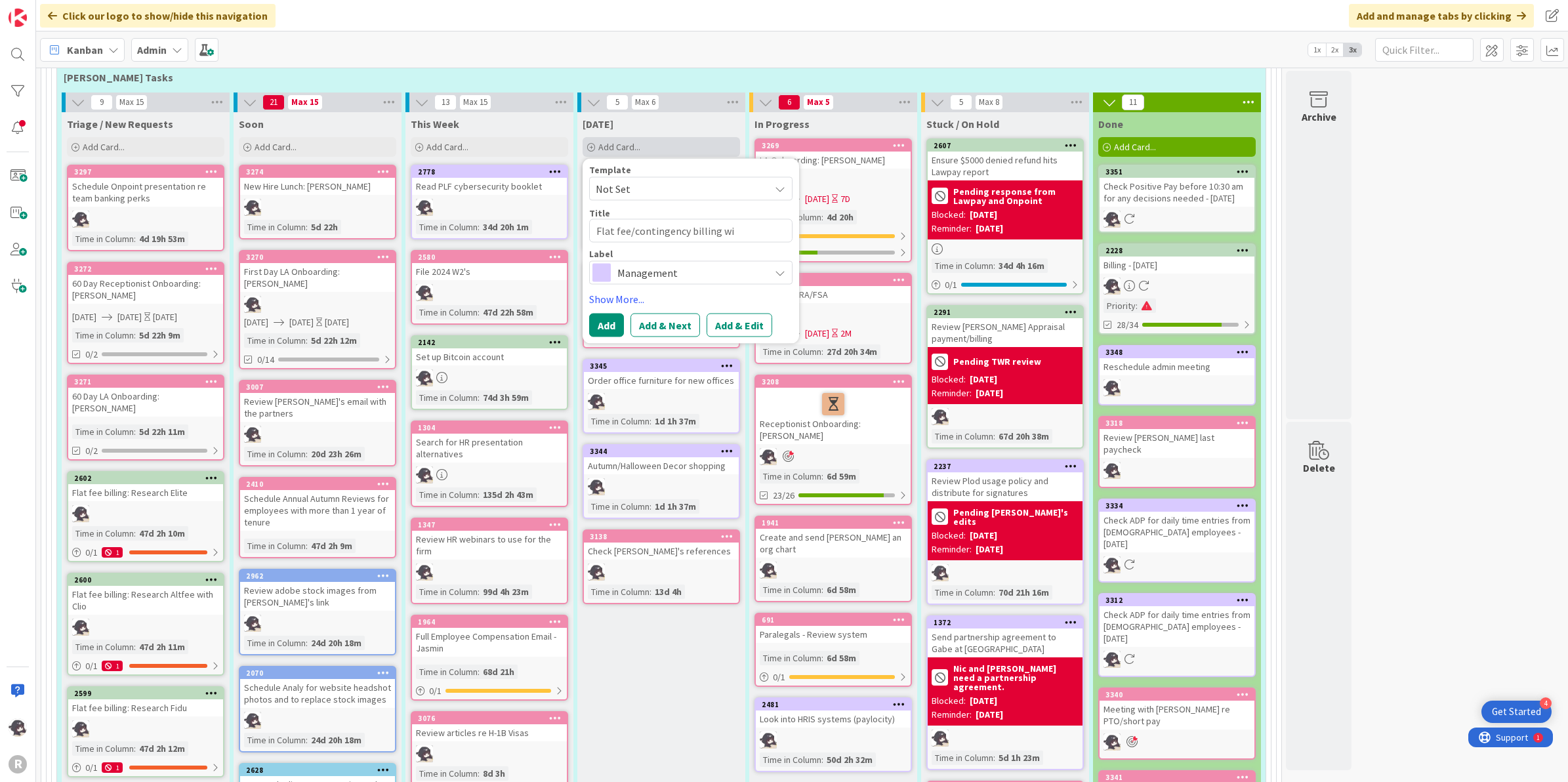
type textarea "x"
type textarea "Flat fee/contingency billing wit"
type textarea "x"
type textarea "Flat fee/contingency billing with"
type textarea "x"
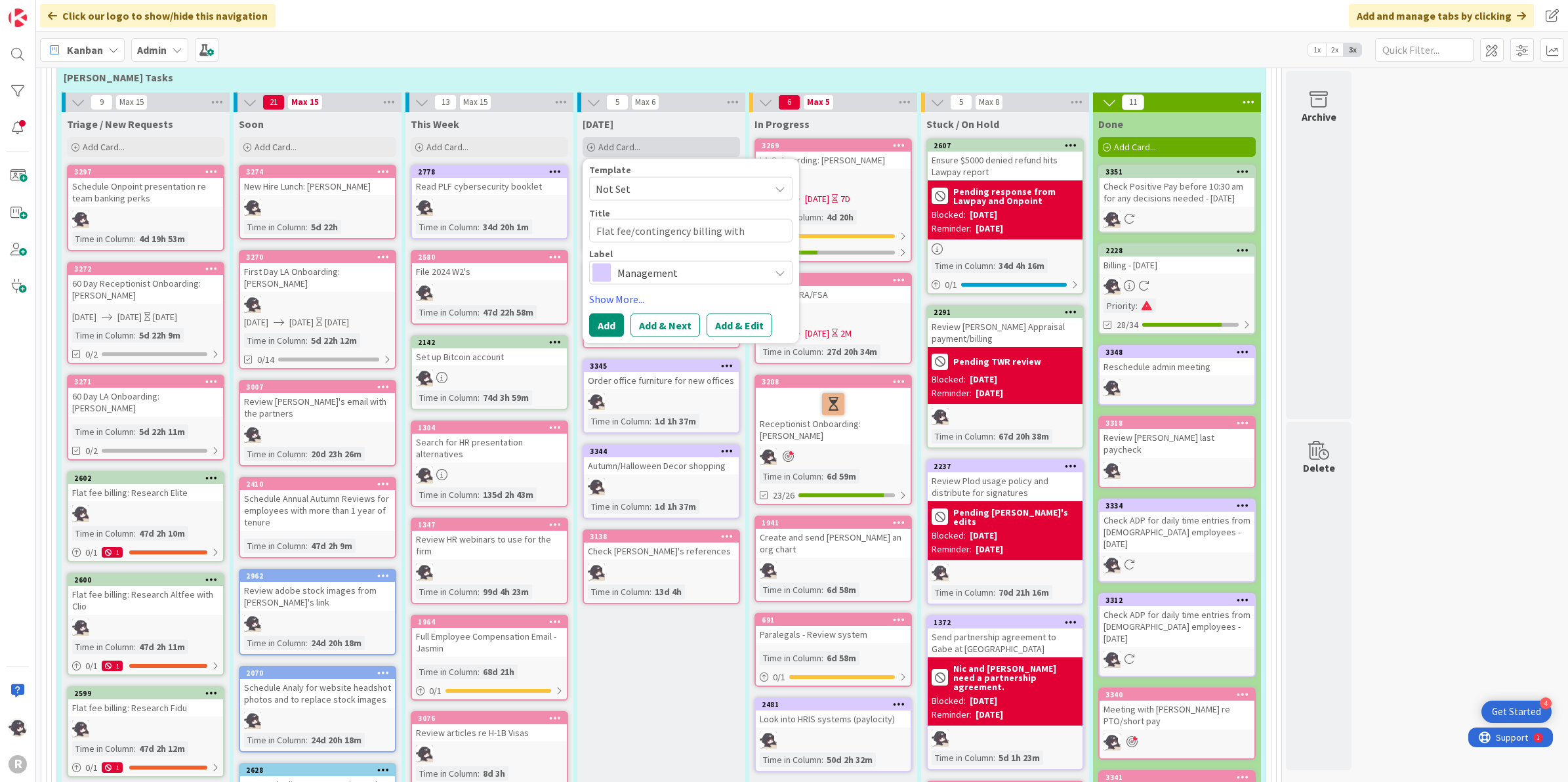
type textarea "Flat fee/contingency billing with M"
type textarea "x"
type textarea "Flat fee/contingency billing with [PERSON_NAME]"
type textarea "x"
type textarea "Flat fee/contingency billing with [PERSON_NAME]"
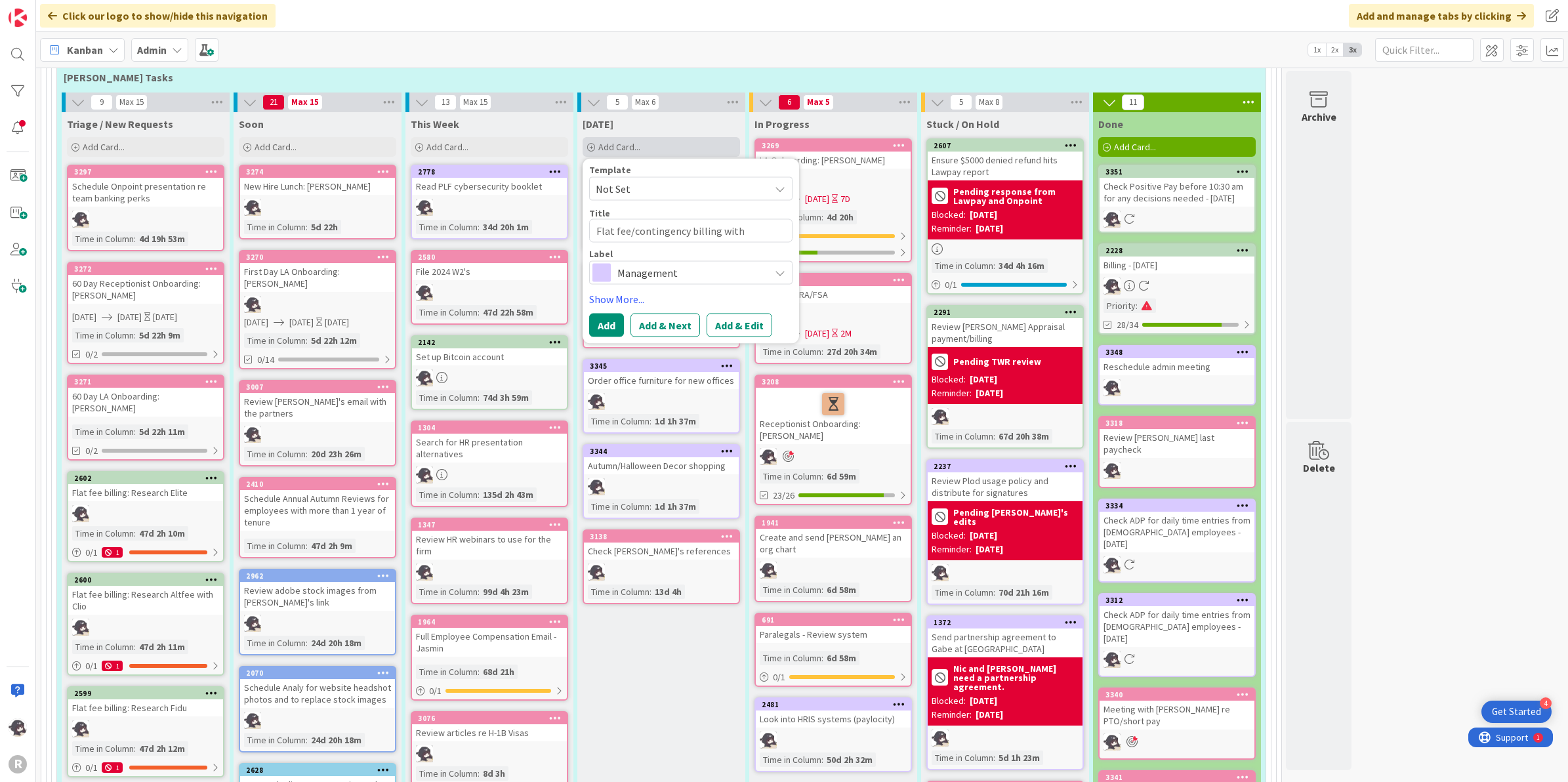
type textarea "x"
type textarea "Flat fee/contingency billing with [PERSON_NAME]"
click at [601, 225] on textarea "Flat fee/contingency billing with [PERSON_NAME]" at bounding box center [690, 231] width 203 height 24
type textarea "x"
type textarea "RFlat fee/contingency billing with [PERSON_NAME]"
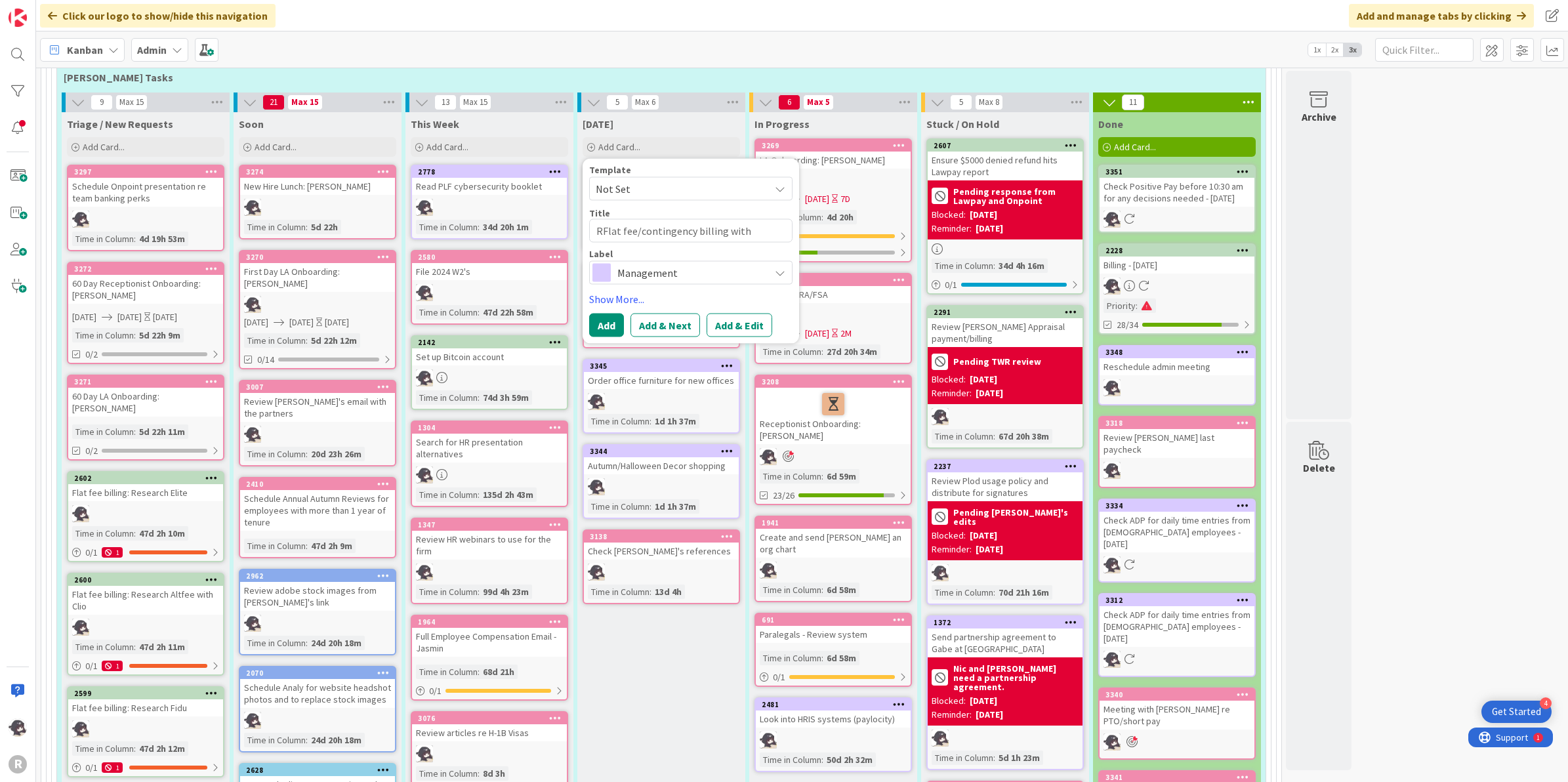
type textarea "x"
type textarea "ReFlat fee/contingency billing with [PERSON_NAME]"
type textarea "x"
type textarea "RevFlat fee/contingency billing with [PERSON_NAME]"
type textarea "x"
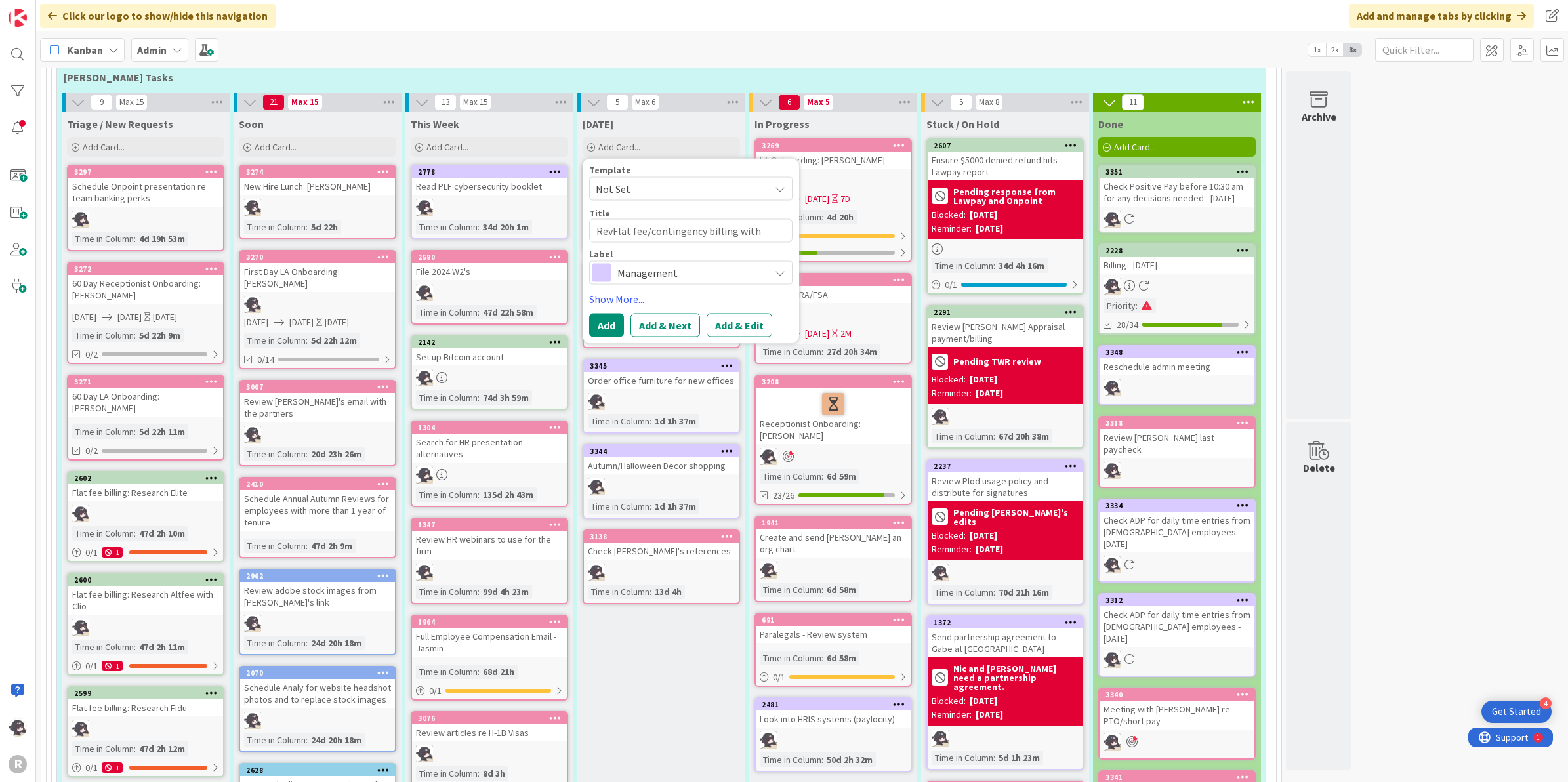
type textarea "ReviFlat fee/contingency billing with [PERSON_NAME]"
type textarea "x"
type textarea "RevieFlat fee/contingency billing with [PERSON_NAME]"
type textarea "x"
type textarea "ReviewFlat fee/contingency billing with [PERSON_NAME]"
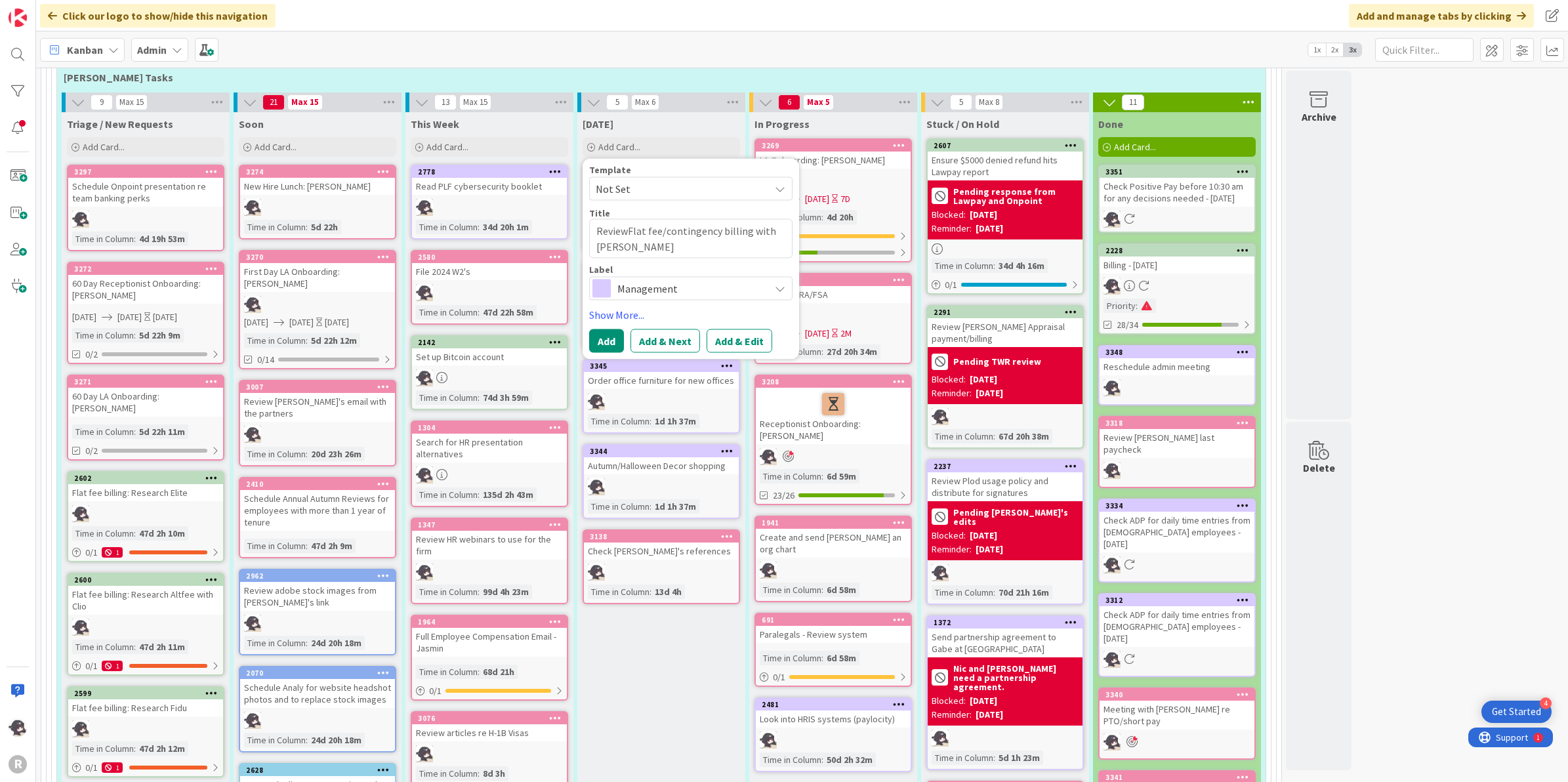
type textarea "x"
drag, startPoint x: 632, startPoint y: 241, endPoint x: 595, endPoint y: 223, distance: 41.1
click at [595, 223] on textarea "Review Flat fee/contingency billing with [PERSON_NAME]" at bounding box center [690, 238] width 203 height 40
type textarea "Review Flat fee/contingency billing with [PERSON_NAME]"
click at [683, 284] on span "Management" at bounding box center [690, 289] width 145 height 18
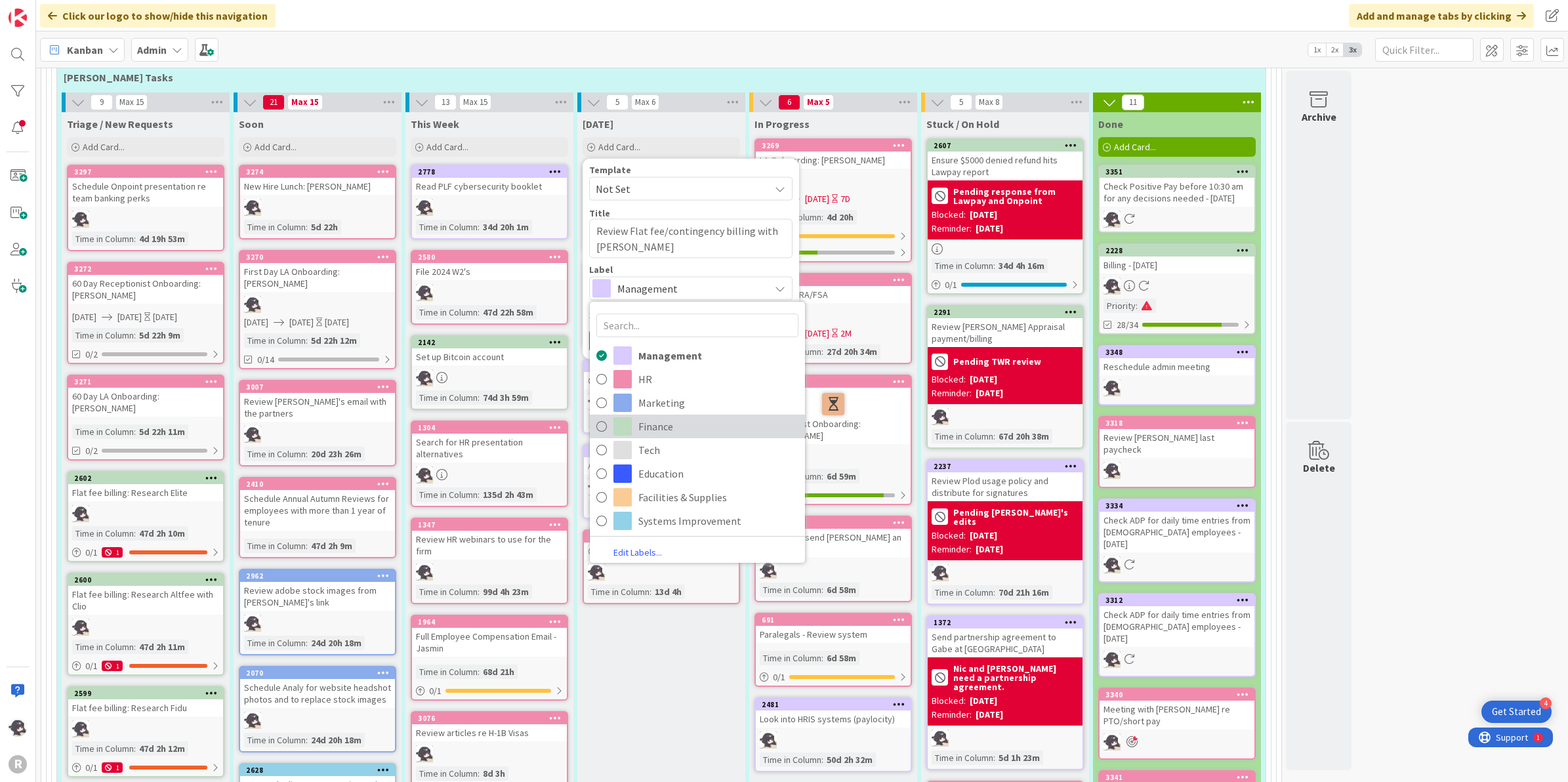
drag, startPoint x: 661, startPoint y: 420, endPoint x: 656, endPoint y: 408, distance: 13.0
click at [661, 420] on span "Finance" at bounding box center [718, 426] width 160 height 20
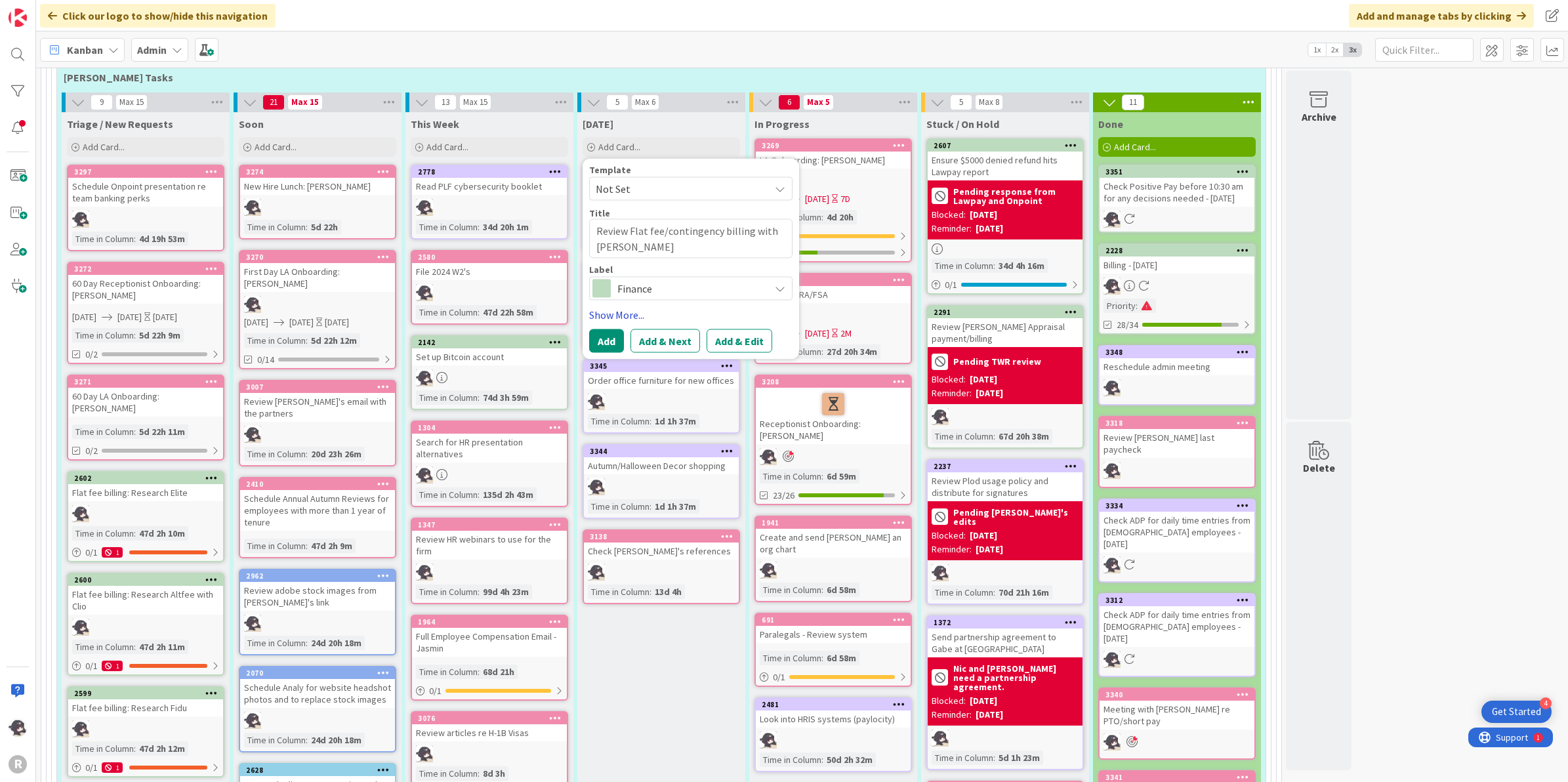
click at [620, 307] on link "Show More..." at bounding box center [690, 315] width 203 height 16
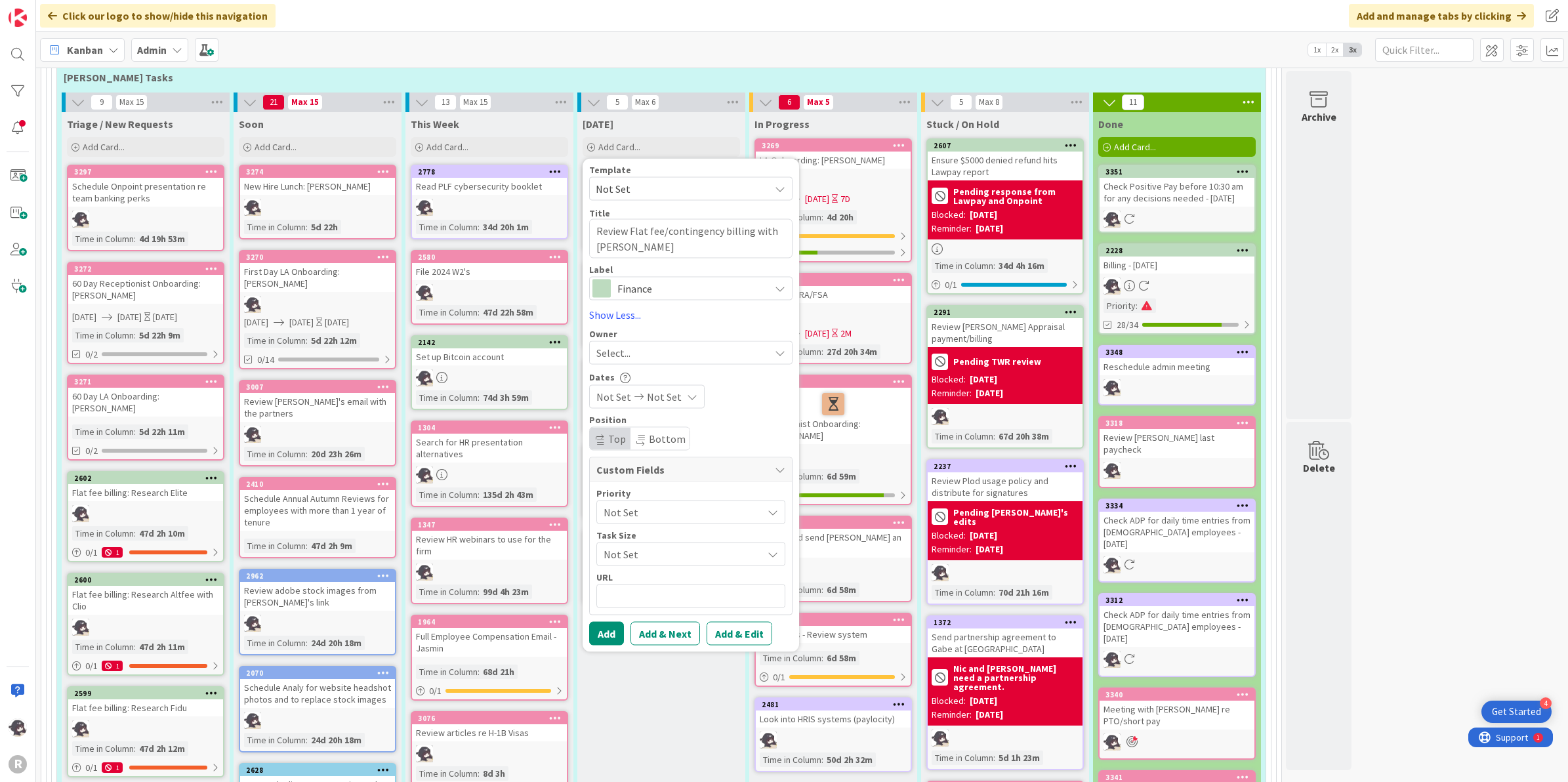
click at [628, 353] on span "Select..." at bounding box center [613, 353] width 34 height 16
click at [655, 429] on span "[PERSON_NAME]" at bounding box center [672, 438] width 64 height 20
click at [612, 627] on button "Add" at bounding box center [606, 634] width 35 height 24
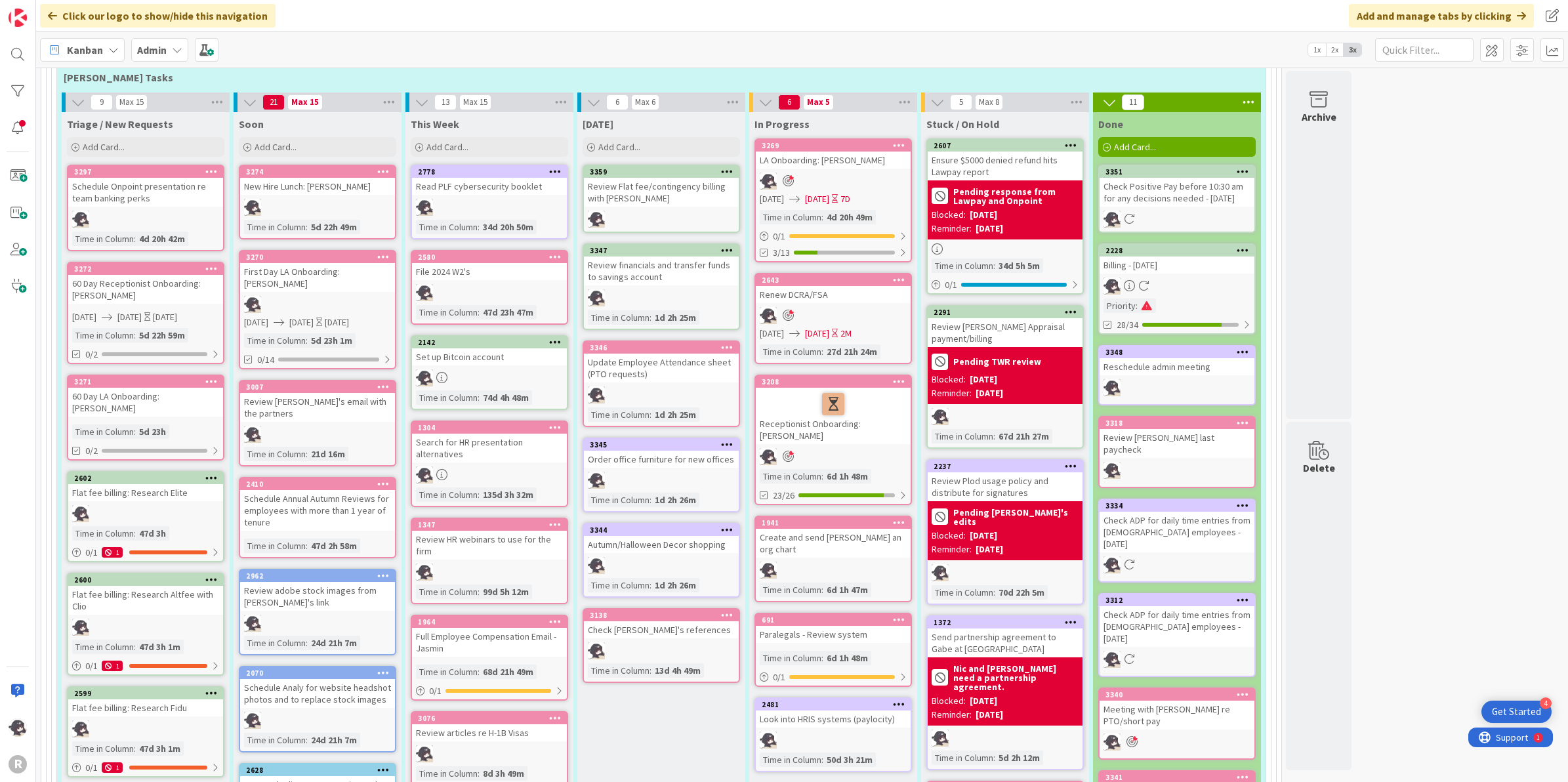
drag, startPoint x: 666, startPoint y: 161, endPoint x: 1172, endPoint y: 198, distance: 507.4
click at [667, 168] on div "3359" at bounding box center [663, 172] width 149 height 10
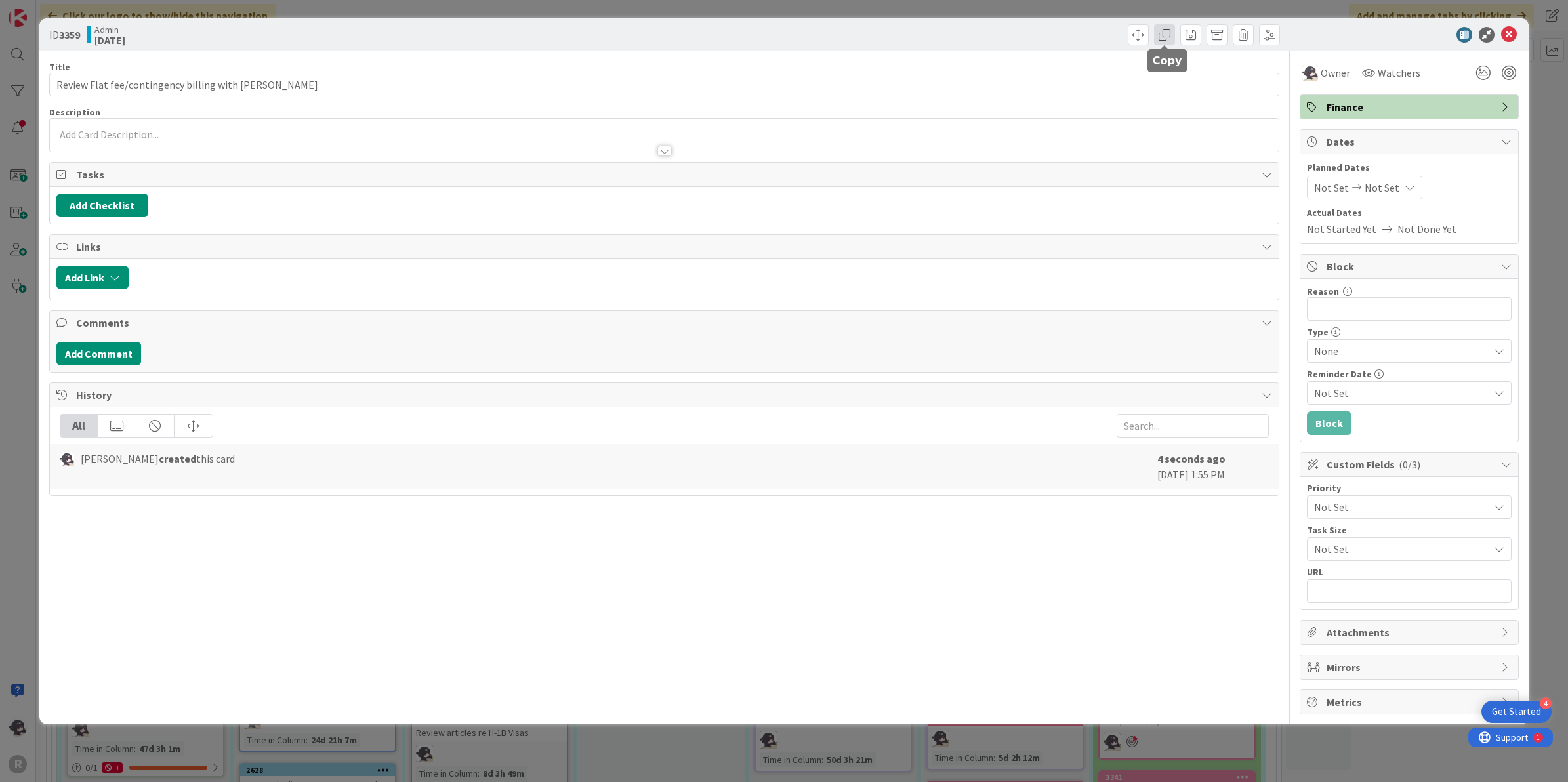
click at [1160, 31] on span at bounding box center [1164, 35] width 21 height 21
type textarea "x"
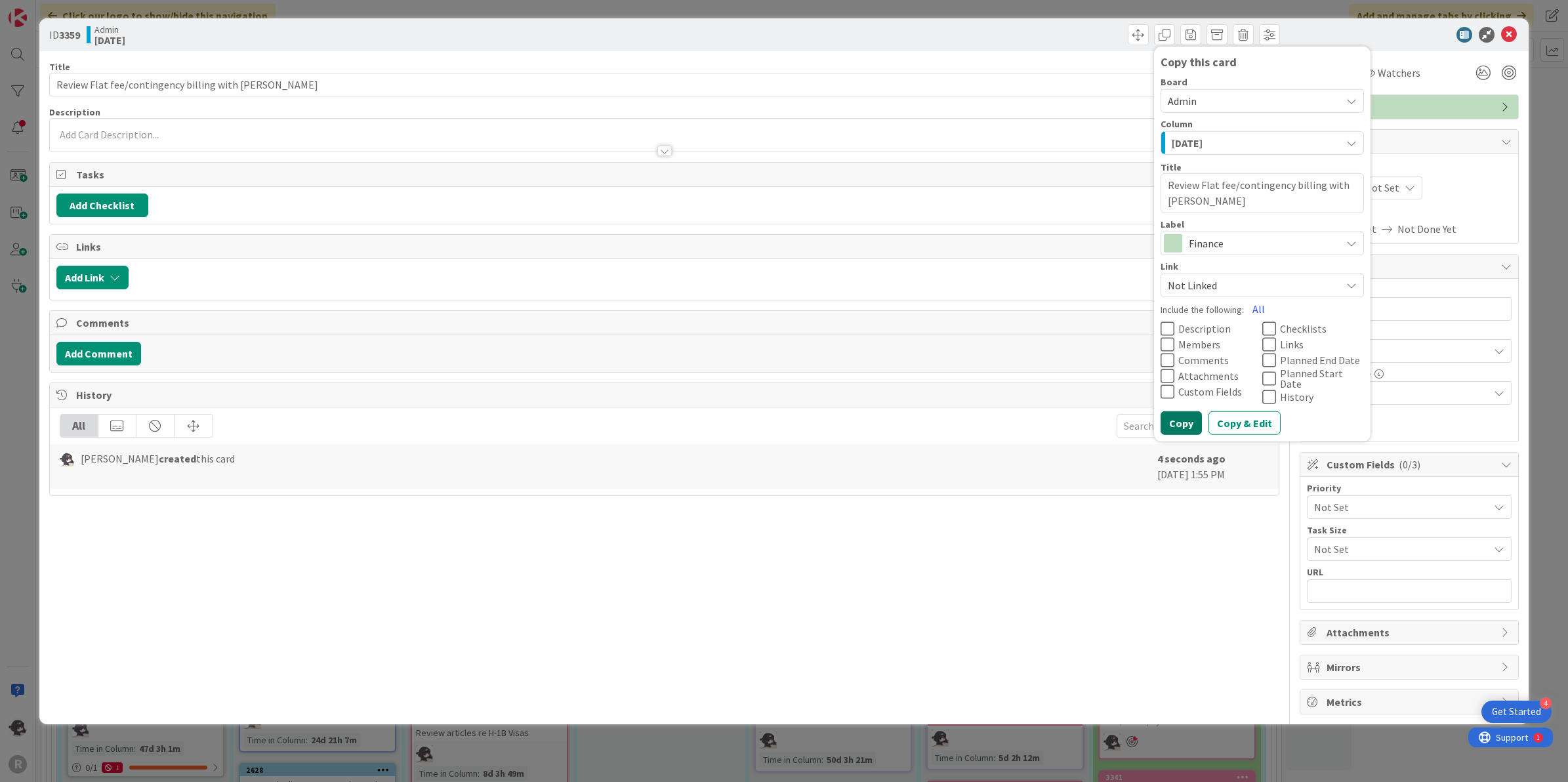
click at [1183, 423] on button "Copy" at bounding box center [1181, 423] width 41 height 24
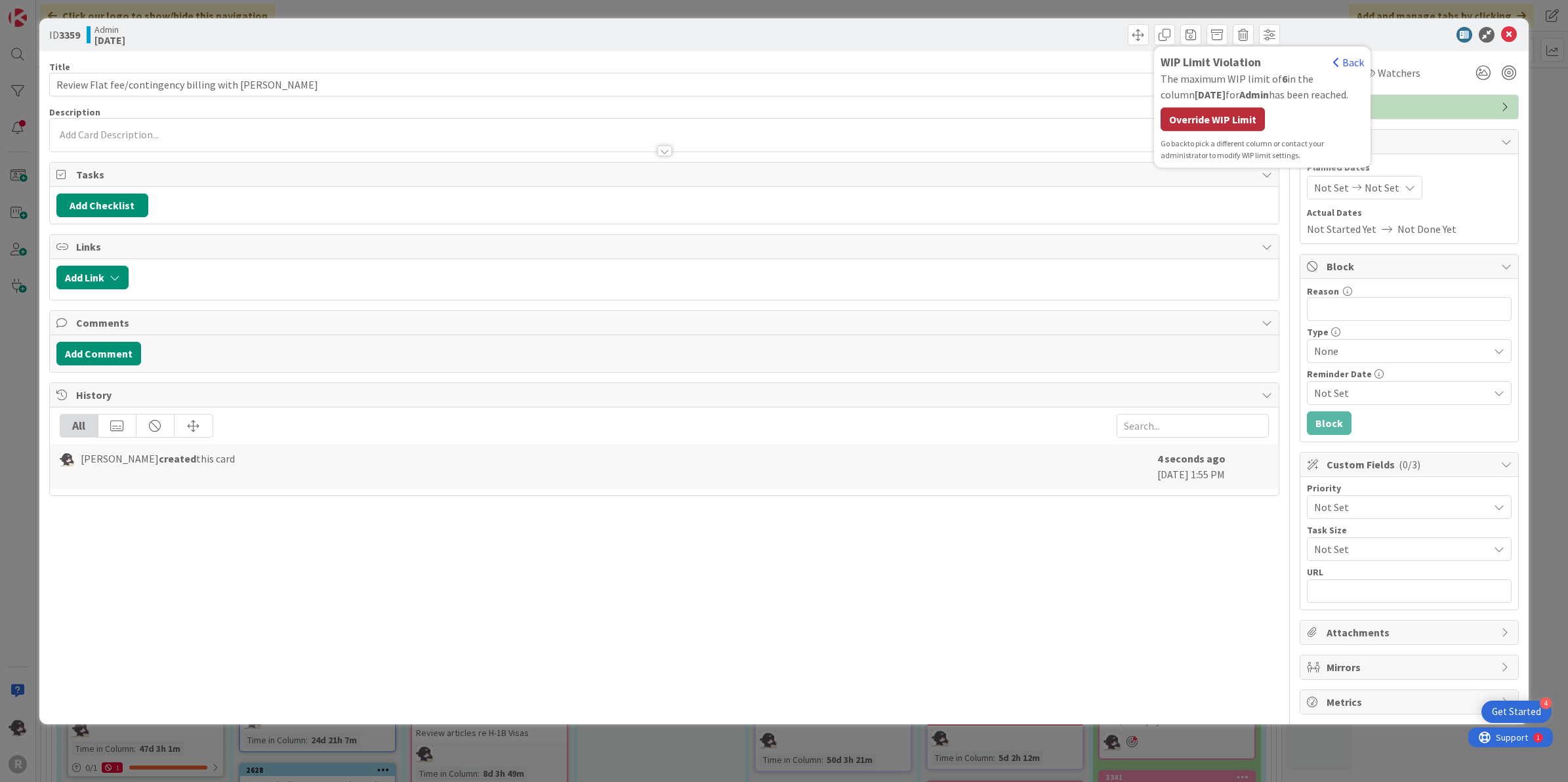
click at [1239, 117] on div "Override WIP Limit" at bounding box center [1213, 119] width 105 height 24
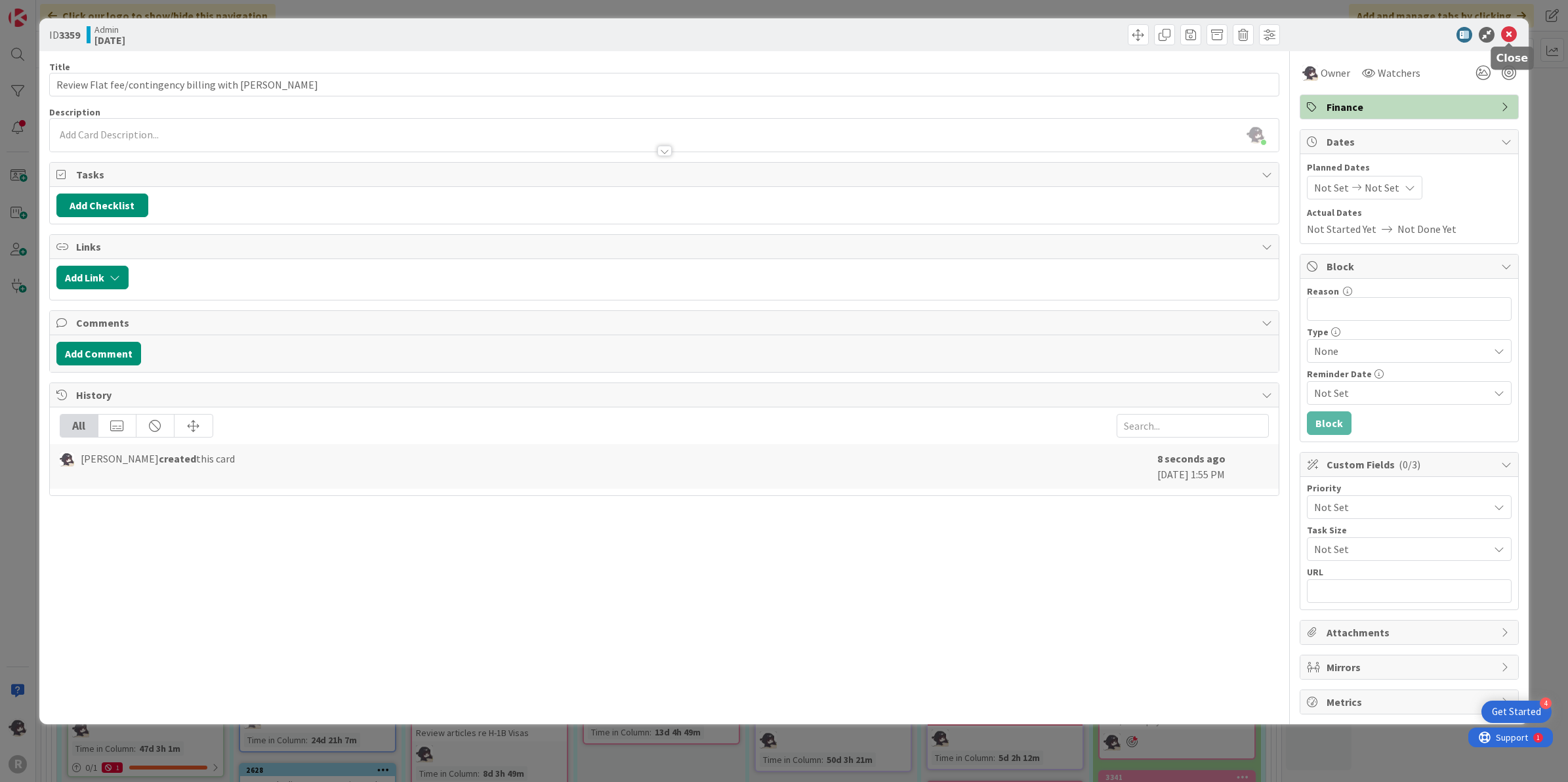
click at [1510, 33] on icon at bounding box center [1508, 35] width 16 height 16
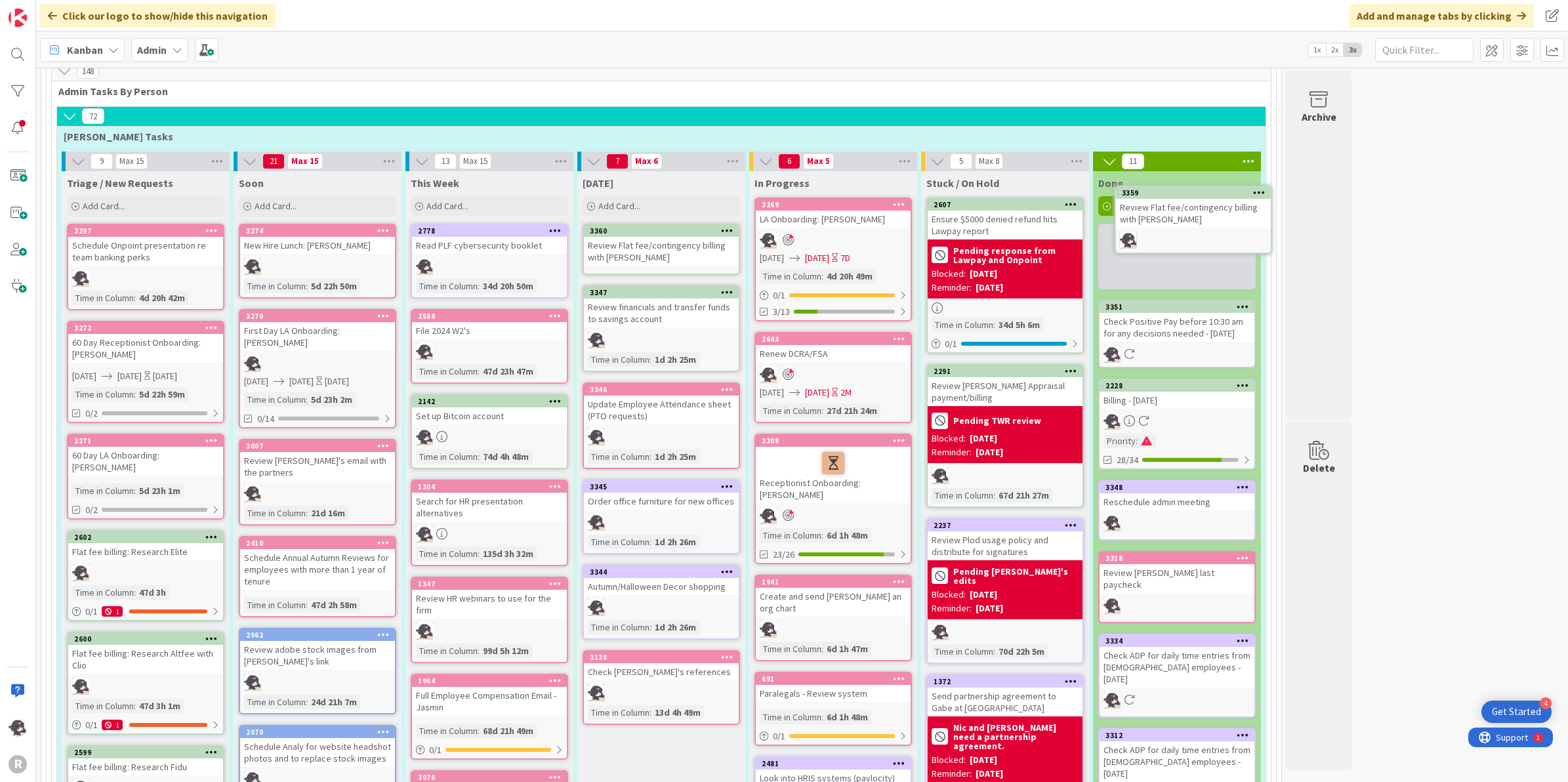
scroll to position [746, 0]
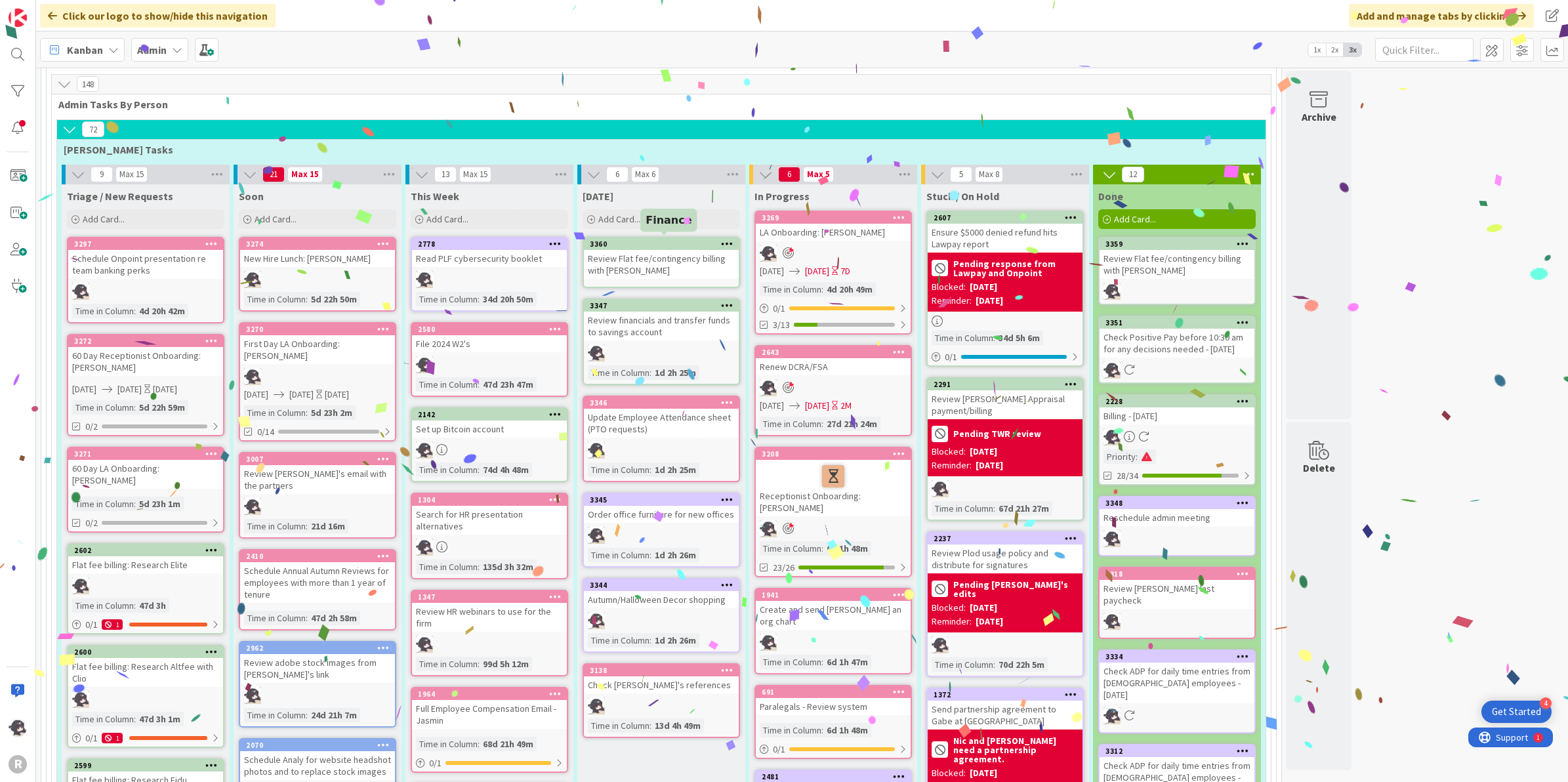
click at [676, 240] on div "3360" at bounding box center [663, 245] width 149 height 10
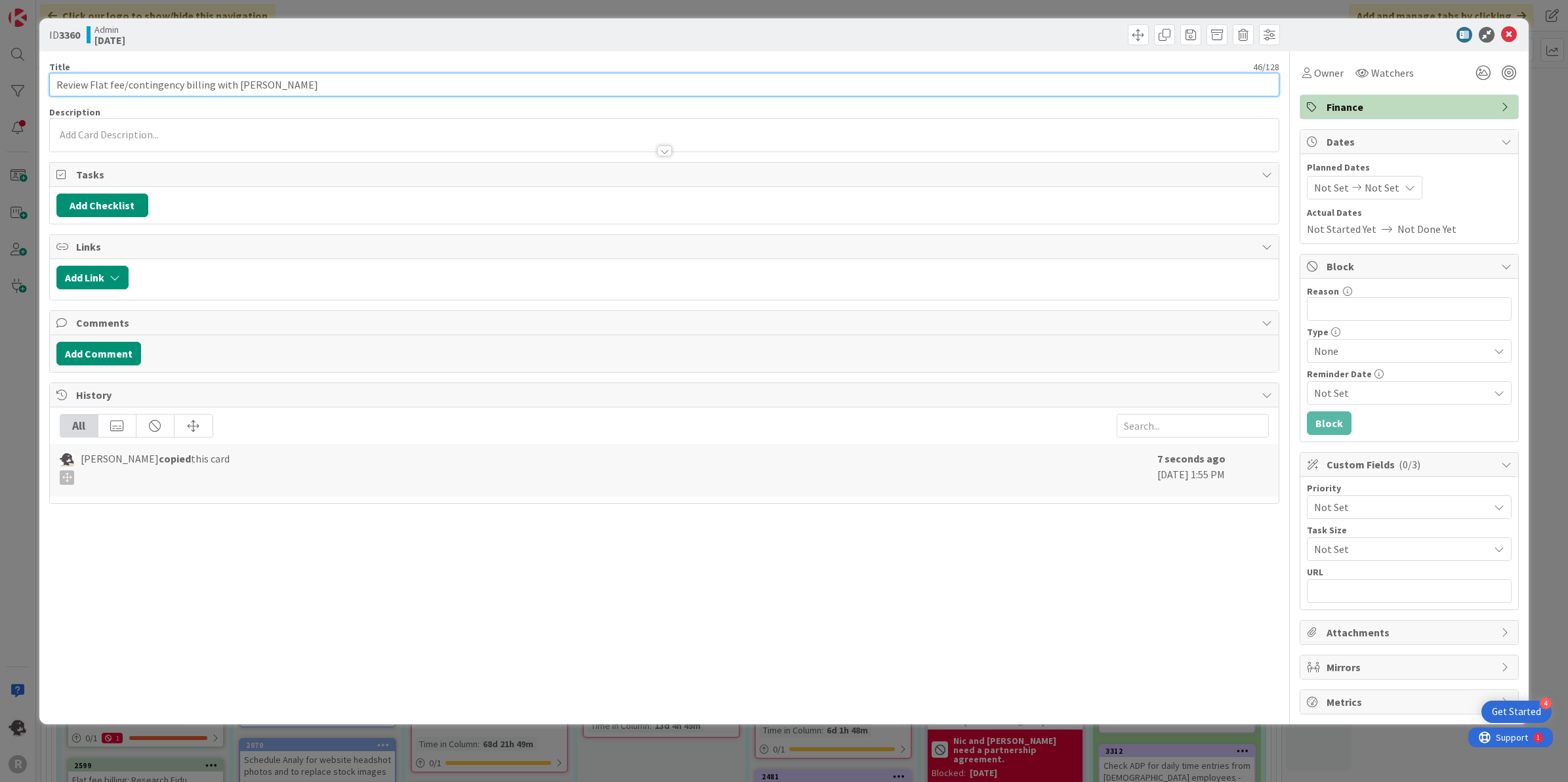
click at [79, 84] on input "Review Flat fee/contingency billing with [PERSON_NAME]" at bounding box center [664, 84] width 1230 height 24
click at [435, 77] on input "Meeting to review further Flat fee/contingency billing with [PERSON_NAME]" at bounding box center [664, 84] width 1230 height 24
type input "Meeting to review further Flat fee/contingency billing with [PERSON_NAME]"
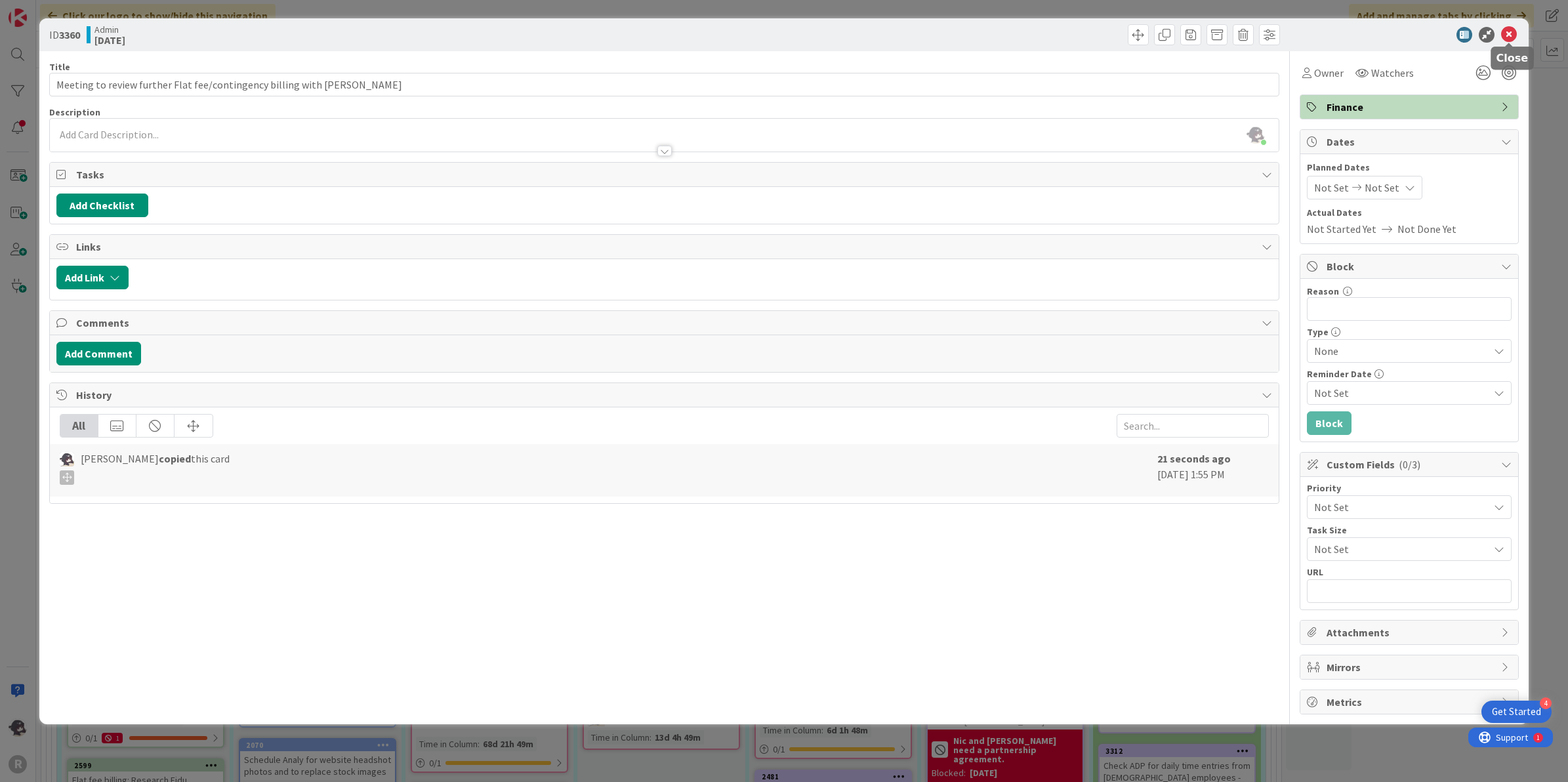
click at [1506, 39] on icon at bounding box center [1508, 35] width 16 height 16
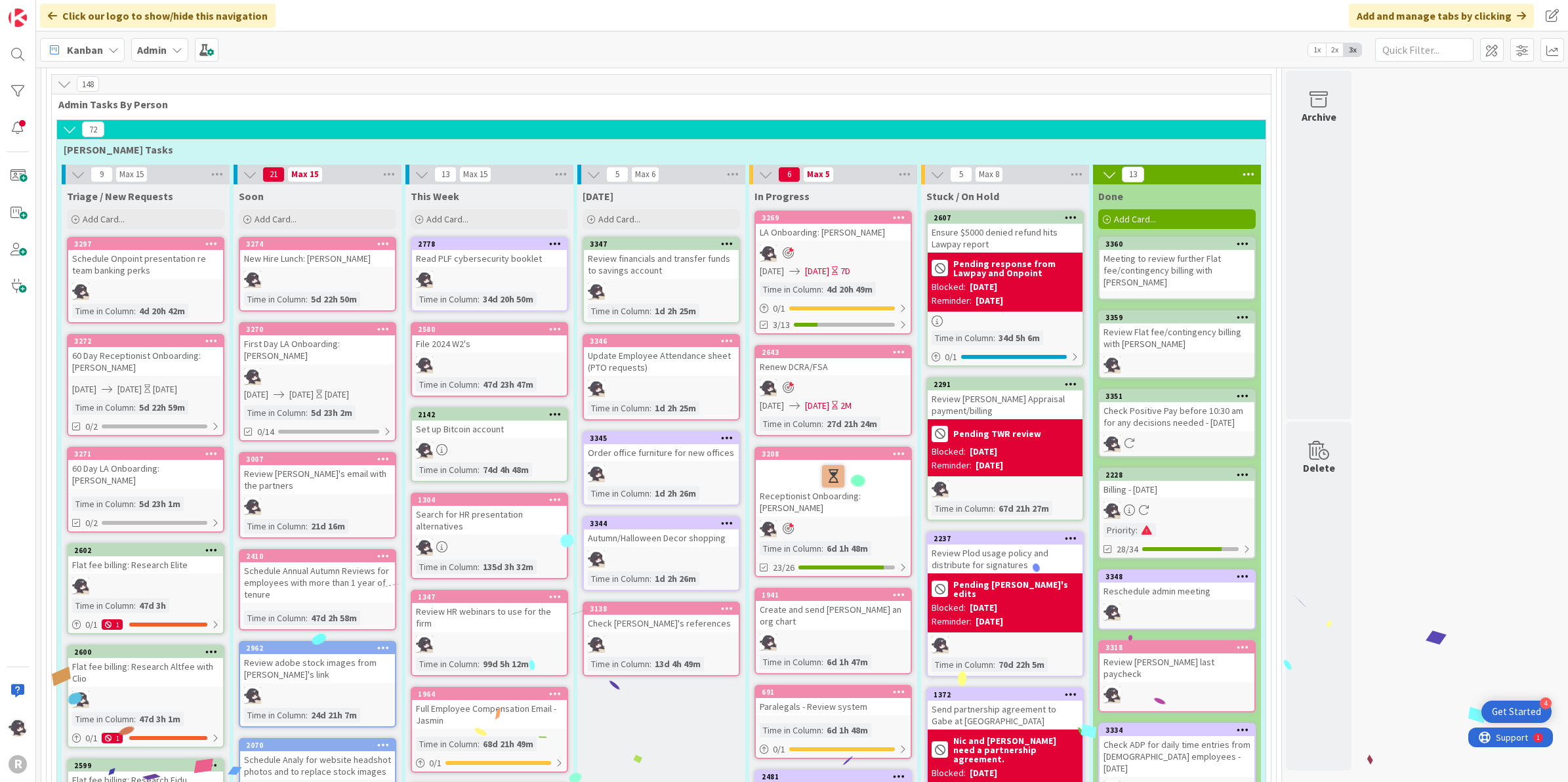
click at [1244, 241] on icon at bounding box center [1243, 244] width 12 height 10
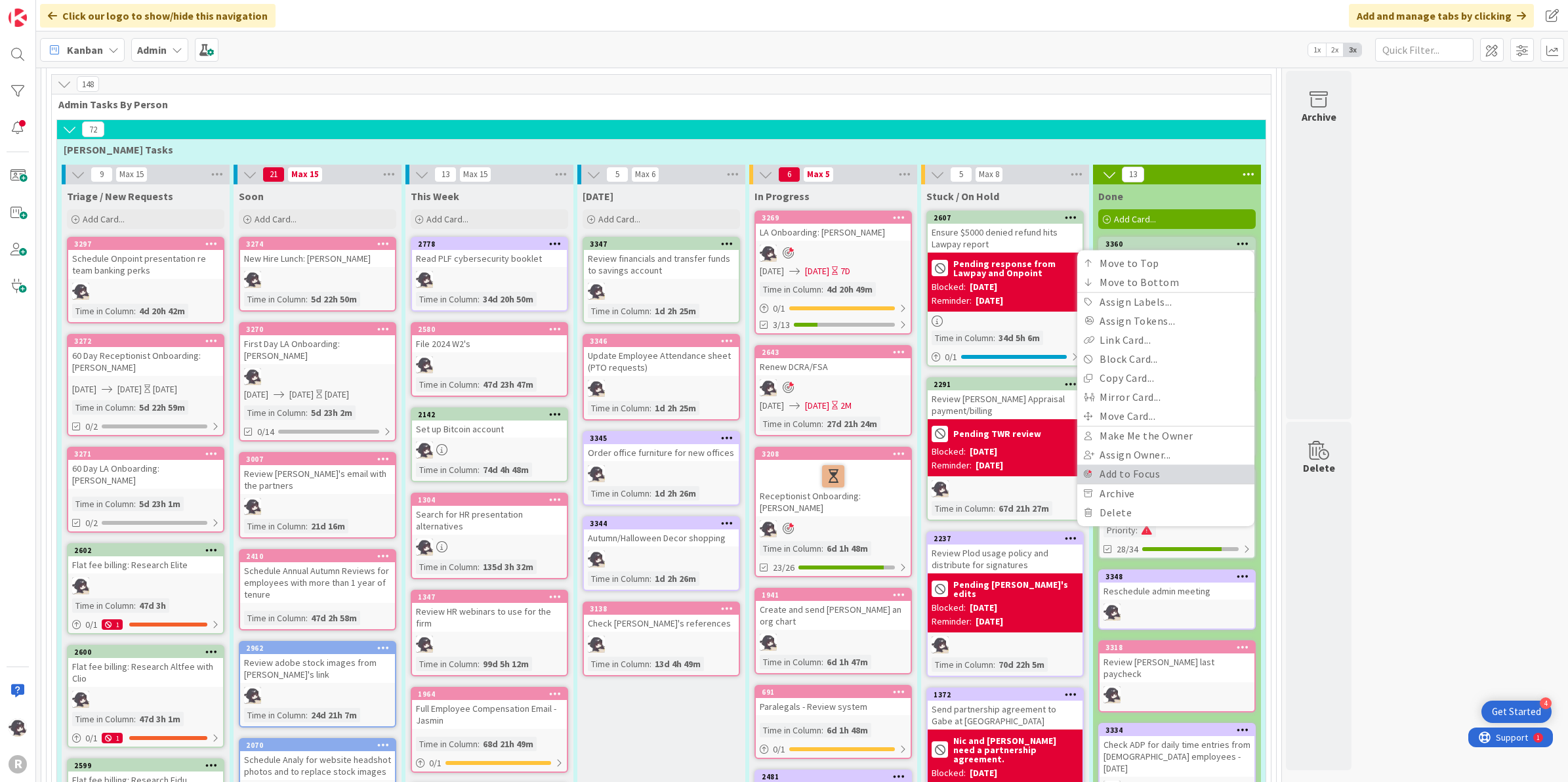
click at [1144, 468] on link "Add to Focus" at bounding box center [1165, 474] width 177 height 19
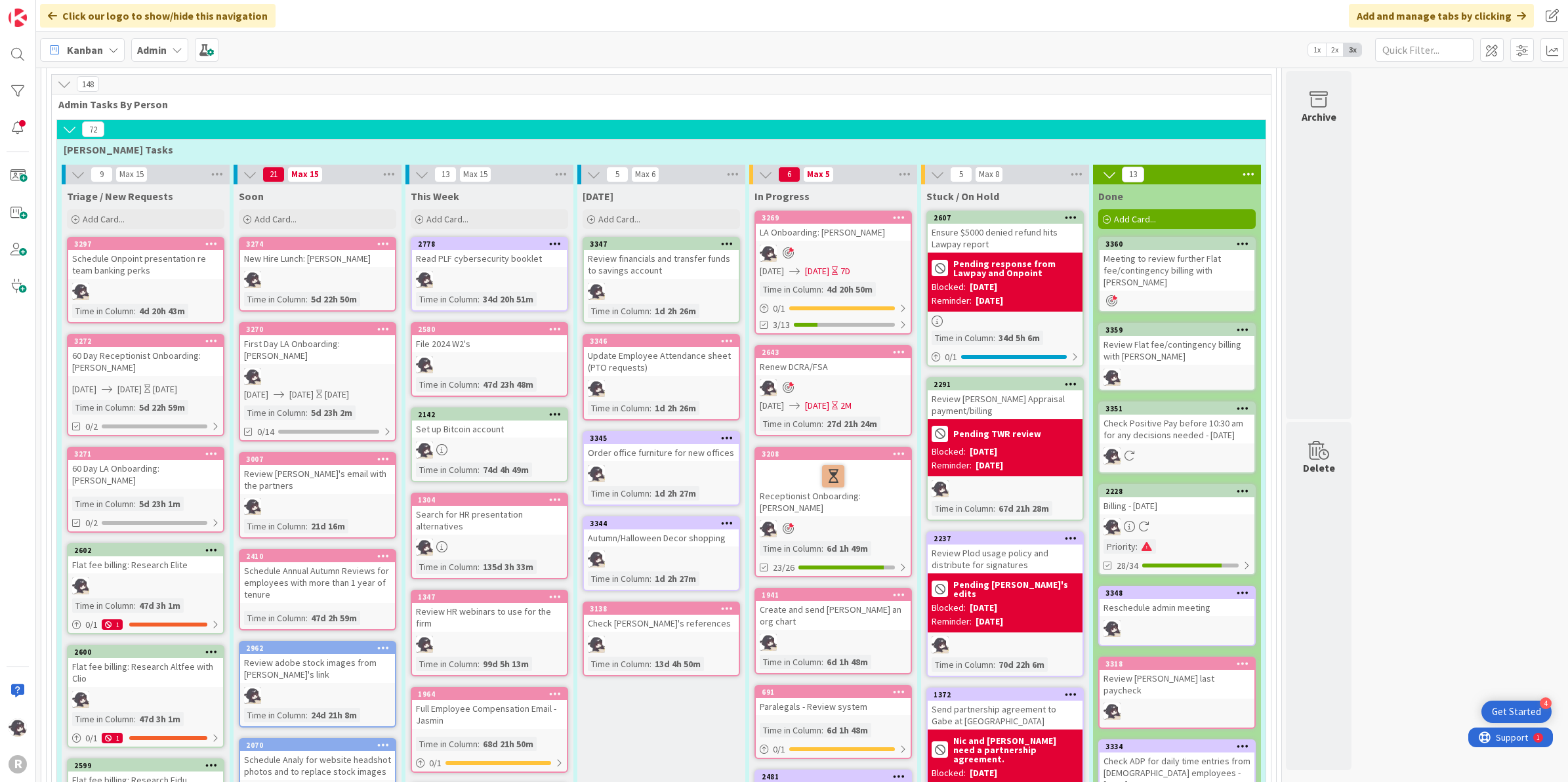
click at [0, 40] on html "4 Get Started R Click our logo to show/hide this navigation Add and manage tabs…" at bounding box center [784, 391] width 1568 height 782
